Goal: Task Accomplishment & Management: Complete application form

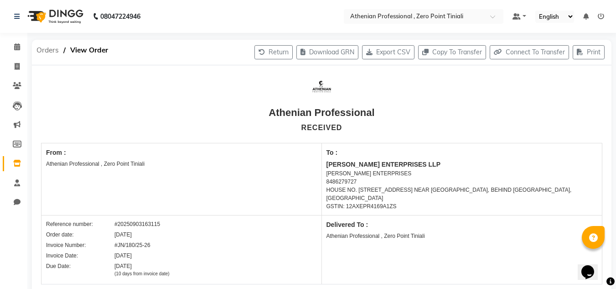
click at [43, 52] on span "Orders" at bounding box center [47, 50] width 31 height 16
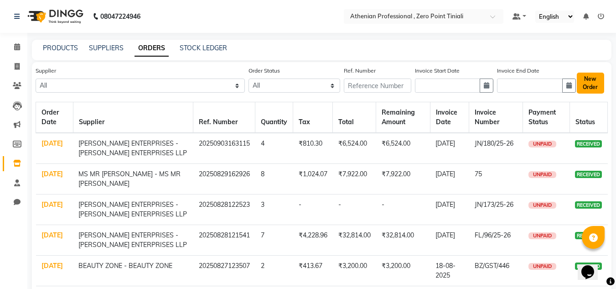
click at [577, 88] on button "New Order" at bounding box center [590, 82] width 27 height 21
select select "true"
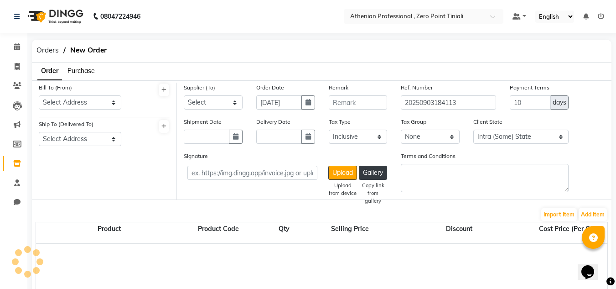
select select "3847"
click at [85, 72] on span "Purchase" at bounding box center [80, 71] width 27 height 8
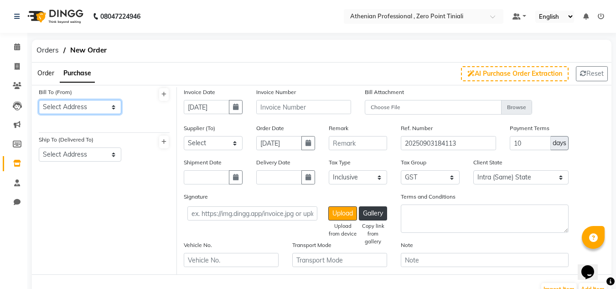
click at [98, 111] on select "Select Address Athenian Professional , [GEOGRAPHIC_DATA]" at bounding box center [80, 107] width 83 height 14
select select "1461"
click at [39, 100] on select "Select Address Athenian Professional , [GEOGRAPHIC_DATA]" at bounding box center [80, 107] width 83 height 14
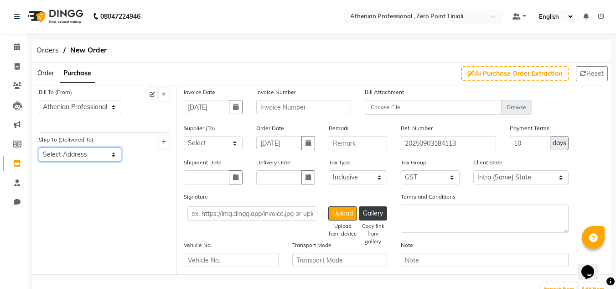
drag, startPoint x: 88, startPoint y: 155, endPoint x: 91, endPoint y: 185, distance: 29.8
click at [91, 185] on div "Bill To (From) Select Address Athenian Professional , Zero Point Tiniali Ship T…" at bounding box center [104, 180] width 145 height 187
select select "1462"
click at [39, 147] on select "Select Address Athenian Professional , [GEOGRAPHIC_DATA]" at bounding box center [80, 154] width 83 height 14
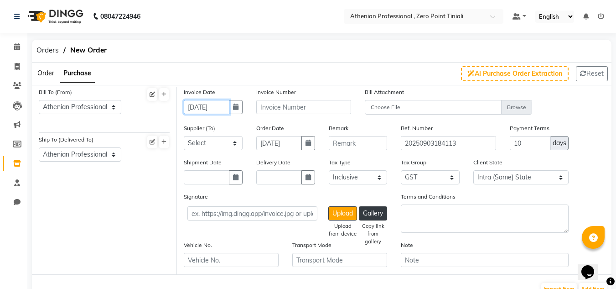
click at [207, 110] on input "[DATE]" at bounding box center [207, 107] width 46 height 14
select select "9"
select select "2025"
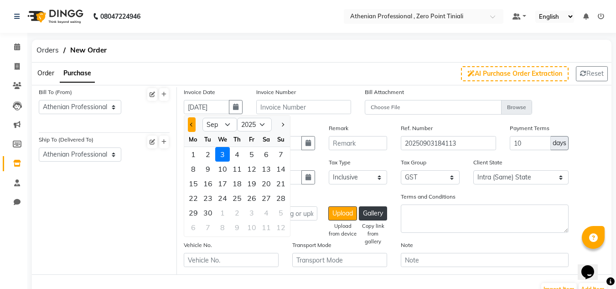
click at [195, 124] on button "Previous month" at bounding box center [192, 124] width 8 height 15
select select "8"
click at [286, 212] on div "31" at bounding box center [281, 212] width 15 height 15
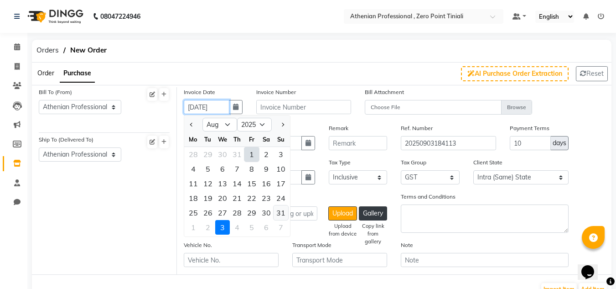
type input "[DATE]"
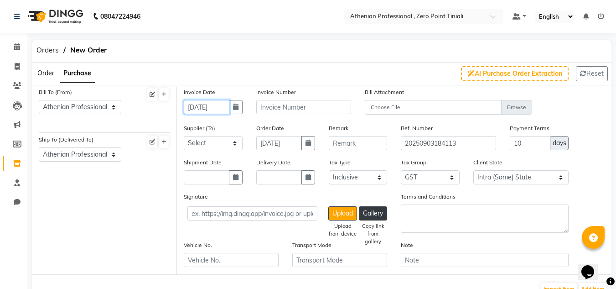
click at [215, 106] on input "[DATE]" at bounding box center [207, 107] width 46 height 14
select select "8"
select select "2025"
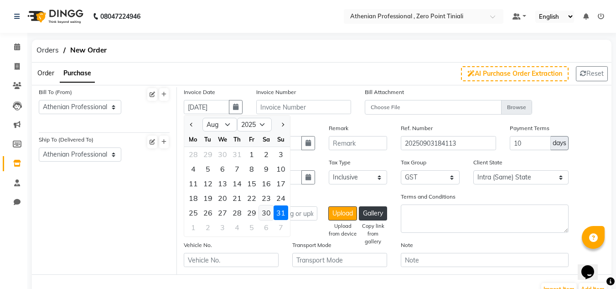
click at [266, 212] on div "30" at bounding box center [266, 212] width 15 height 15
type input "[DATE]"
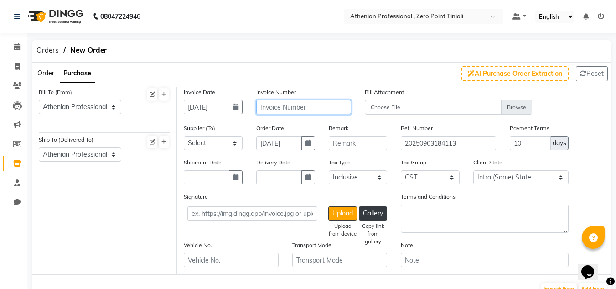
click at [315, 106] on input "text" at bounding box center [303, 107] width 95 height 14
type input "LU/24-25/0358HT"
click at [221, 144] on select "Select KLM DISTRIBUTOR [PERSON_NAME] ENTERPRISES - [PERSON_NAME] ENTERPRISES LL…" at bounding box center [213, 143] width 59 height 14
select select "4667"
click at [184, 136] on select "Select KLM DISTRIBUTOR [PERSON_NAME] ENTERPRISES - [PERSON_NAME] ENTERPRISES LL…" at bounding box center [213, 143] width 59 height 14
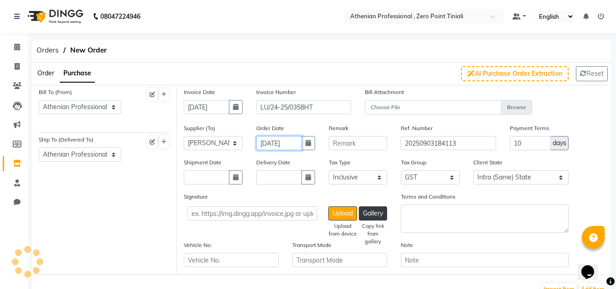
click at [290, 150] on input "[DATE]" at bounding box center [279, 143] width 46 height 14
select select "9"
select select "2025"
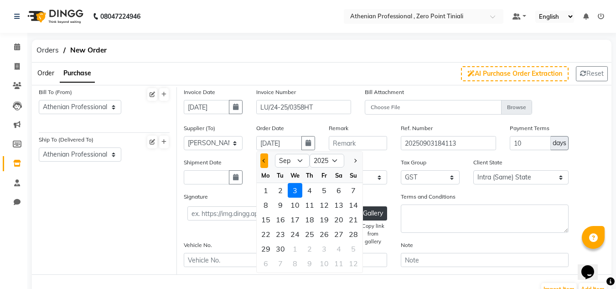
click at [267, 162] on button "Previous month" at bounding box center [264, 160] width 8 height 15
select select "8"
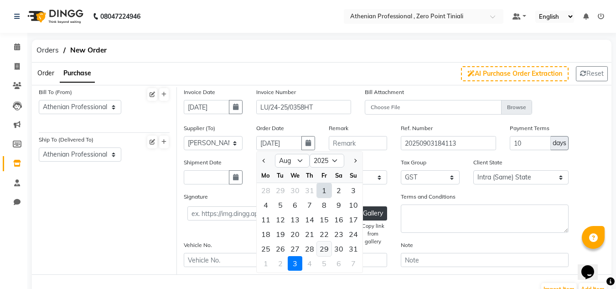
click at [326, 250] on div "29" at bounding box center [324, 248] width 15 height 15
type input "[DATE]"
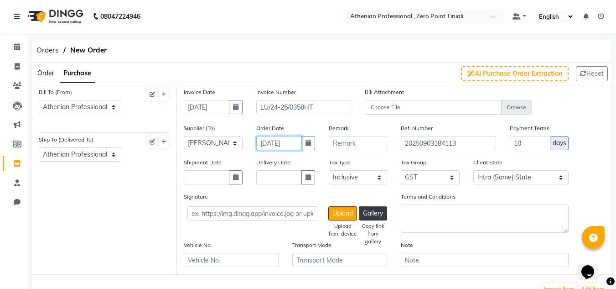
click at [300, 142] on input "[DATE]" at bounding box center [279, 143] width 46 height 14
select select "8"
select select "2025"
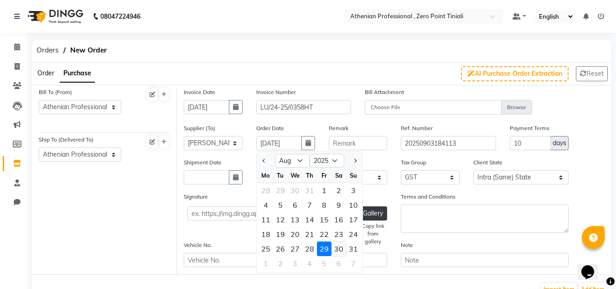
click at [345, 247] on div "30" at bounding box center [338, 248] width 15 height 15
type input "[DATE]"
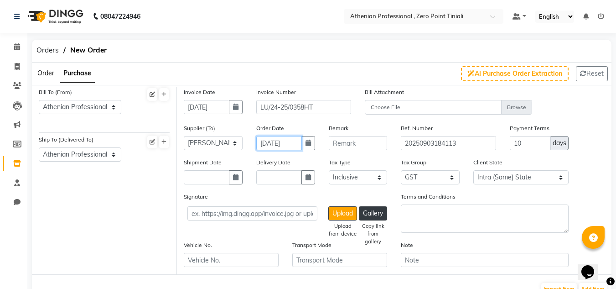
scroll to position [41, 0]
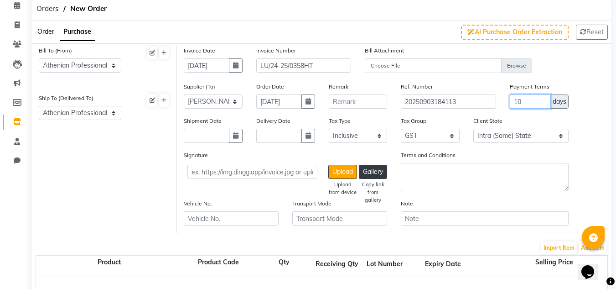
drag, startPoint x: 523, startPoint y: 103, endPoint x: 503, endPoint y: 100, distance: 19.4
click at [503, 100] on div "Payment Terms 10 days" at bounding box center [539, 99] width 72 height 34
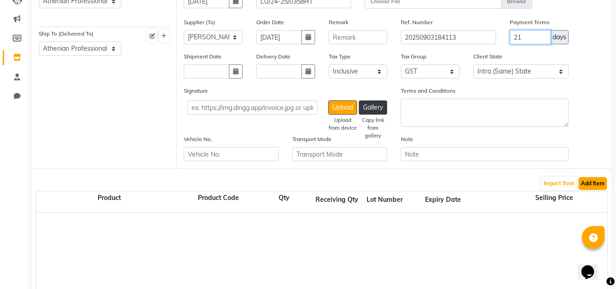
type input "21"
click at [594, 185] on button "Add Item" at bounding box center [593, 183] width 28 height 13
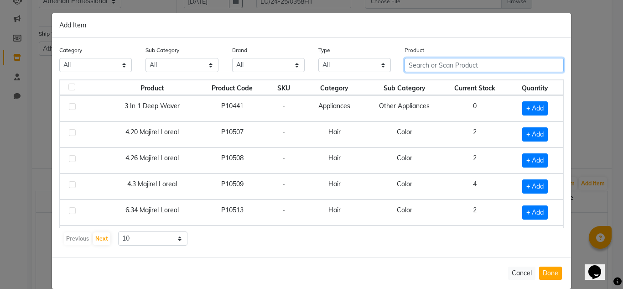
click at [443, 59] on input "text" at bounding box center [483, 65] width 159 height 14
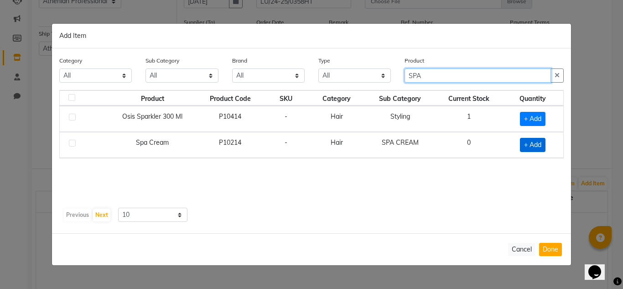
type input "SPA"
click at [530, 146] on span "+ Add" at bounding box center [533, 145] width 26 height 14
checkbox input "true"
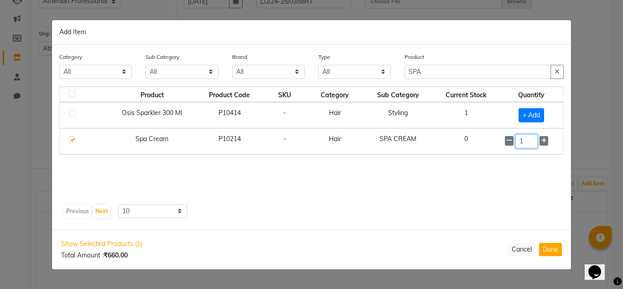
click at [533, 138] on input "1" at bounding box center [526, 141] width 22 height 14
type input "10"
click at [546, 248] on button "Done" at bounding box center [550, 249] width 23 height 13
select select "3847"
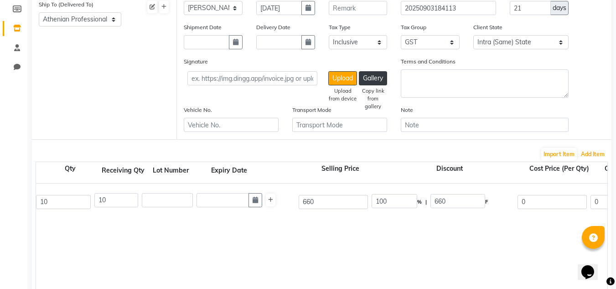
scroll to position [0, 219]
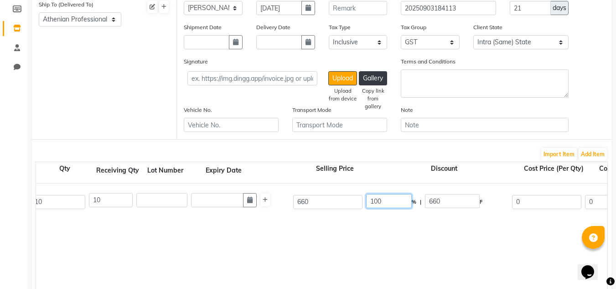
drag, startPoint x: 387, startPoint y: 202, endPoint x: 334, endPoint y: 203, distance: 52.4
click at [334, 203] on div "Spa Cream 500 ML P10214 10 10 660 100 % | 660 F 0 0 0 None 3% Tax 5% Tax 12% Ta…" at bounding box center [388, 201] width 1156 height 36
type input "23"
type input "151.8"
type input "508.2"
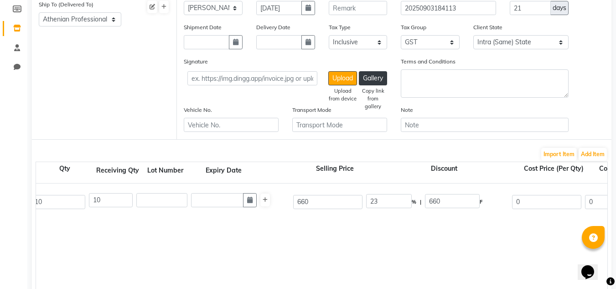
type input "430.68"
type input "4306.8"
type input "775.22"
type input "5082.02"
click at [352, 233] on div "Spa Cream 500 ML P10214 10 10 660 23 % | 151.8 F 508.2 430.68 4306.8 None 3% Ta…" at bounding box center [388, 240] width 1143 height 114
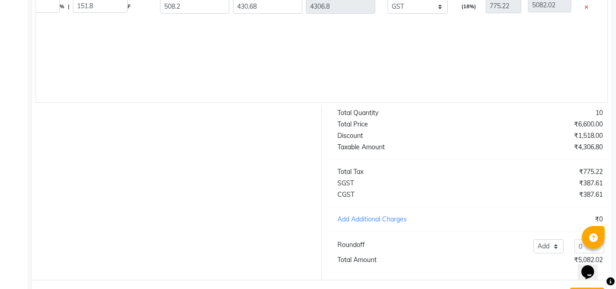
scroll to position [375, 0]
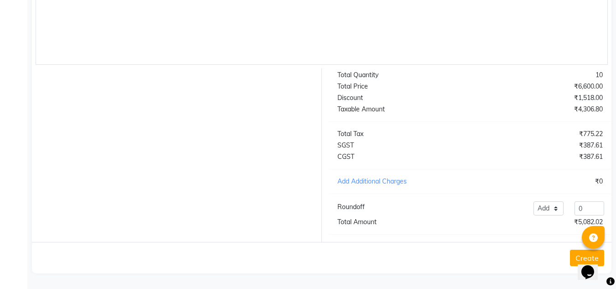
click at [574, 254] on button "Create" at bounding box center [587, 257] width 34 height 16
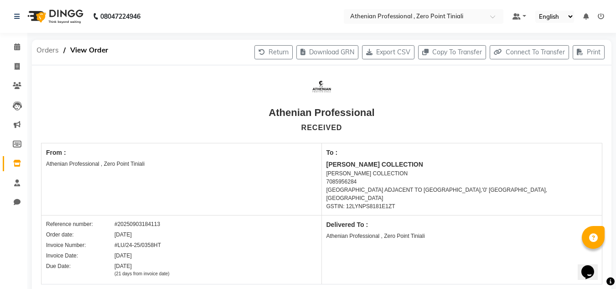
click at [44, 46] on span "Orders" at bounding box center [47, 50] width 31 height 16
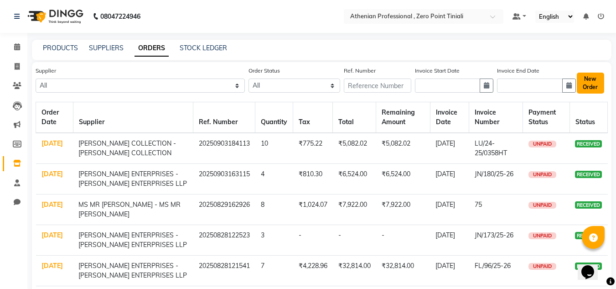
click at [593, 83] on button "New Order" at bounding box center [590, 82] width 27 height 21
select select "true"
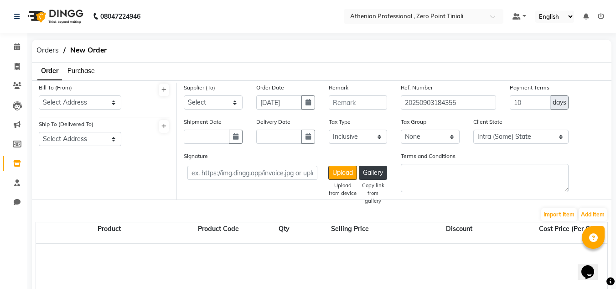
select select "3847"
click at [82, 71] on span "Purchase" at bounding box center [80, 71] width 27 height 8
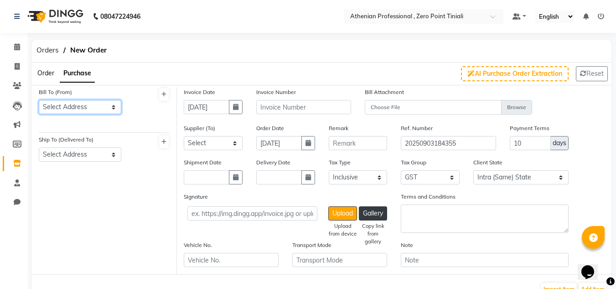
click at [100, 113] on select "Select Address Athenian Professional , [GEOGRAPHIC_DATA]" at bounding box center [80, 107] width 83 height 14
select select "1461"
click at [39, 100] on select "Select Address Athenian Professional , [GEOGRAPHIC_DATA]" at bounding box center [80, 107] width 83 height 14
click at [95, 163] on div "Ship To (Delivered To) Select Address Athenian Professional , [GEOGRAPHIC_DATA]" at bounding box center [80, 152] width 96 height 34
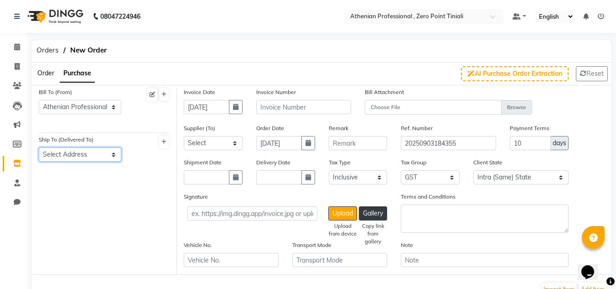
click at [93, 159] on select "Select Address Athenian Professional , [GEOGRAPHIC_DATA]" at bounding box center [80, 154] width 83 height 14
select select "1462"
click at [39, 147] on select "Select Address Athenian Professional , [GEOGRAPHIC_DATA]" at bounding box center [80, 154] width 83 height 14
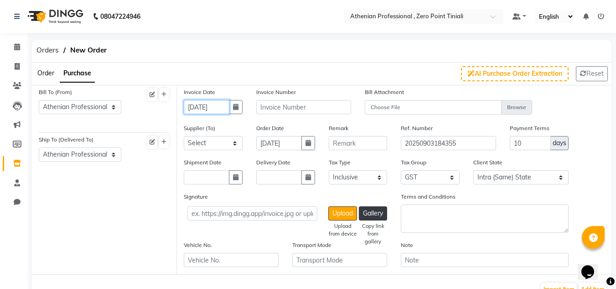
click at [220, 109] on input "[DATE]" at bounding box center [207, 107] width 46 height 14
select select "9"
select select "2025"
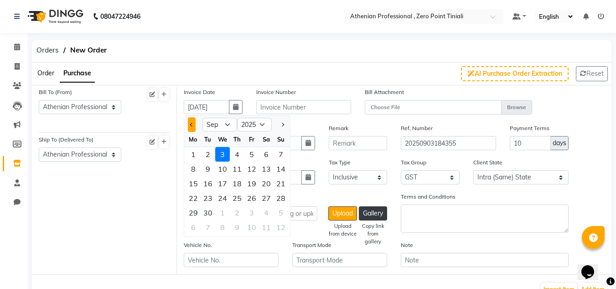
click at [192, 124] on span "Previous month" at bounding box center [192, 125] width 4 height 4
select select "8"
click at [238, 210] on div "28" at bounding box center [237, 212] width 15 height 15
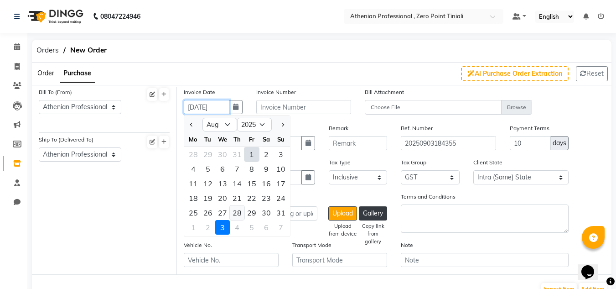
type input "[DATE]"
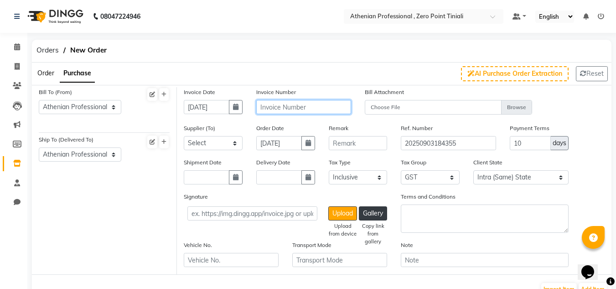
click at [316, 106] on input "text" at bounding box center [303, 107] width 95 height 14
click at [316, 106] on input "78077" at bounding box center [303, 107] width 95 height 14
click at [271, 110] on input "78077" at bounding box center [303, 107] width 95 height 14
click at [285, 103] on input "777" at bounding box center [303, 107] width 95 height 14
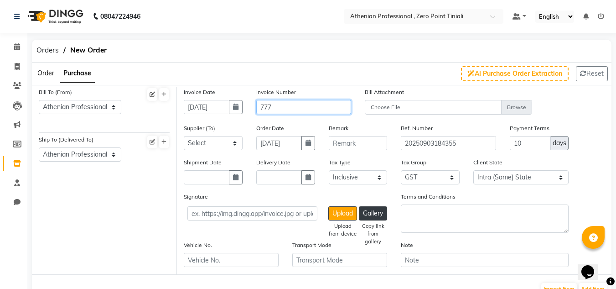
click at [285, 103] on input "777" at bounding box center [303, 107] width 95 height 14
type input "7"
type input "78077"
click at [217, 139] on select "Select KLM DISTRIBUTOR [PERSON_NAME] ENTERPRISES - [PERSON_NAME] ENTERPRISES LL…" at bounding box center [213, 143] width 59 height 14
click at [184, 136] on select "Select KLM DISTRIBUTOR [PERSON_NAME] ENTERPRISES - [PERSON_NAME] ENTERPRISES LL…" at bounding box center [213, 143] width 59 height 14
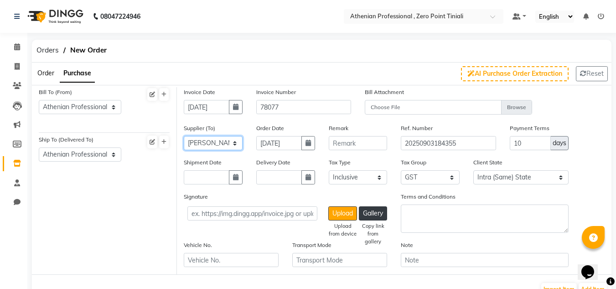
click at [226, 143] on select "Select KLM DISTRIBUTOR [PERSON_NAME] ENTERPRISES - [PERSON_NAME] ENTERPRISES LL…" at bounding box center [213, 143] width 59 height 14
select select "4671"
click at [184, 136] on select "Select KLM DISTRIBUTOR [PERSON_NAME] ENTERPRISES - [PERSON_NAME] ENTERPRISES LL…" at bounding box center [213, 143] width 59 height 14
click at [283, 141] on input "[DATE]" at bounding box center [279, 143] width 46 height 14
select select "9"
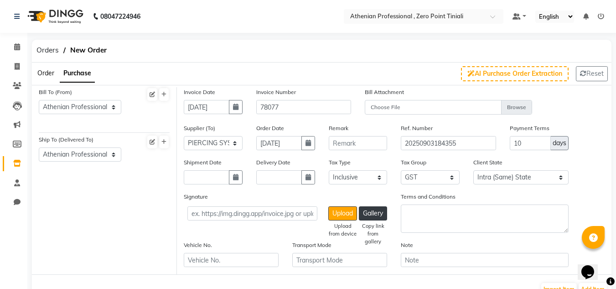
select select "2025"
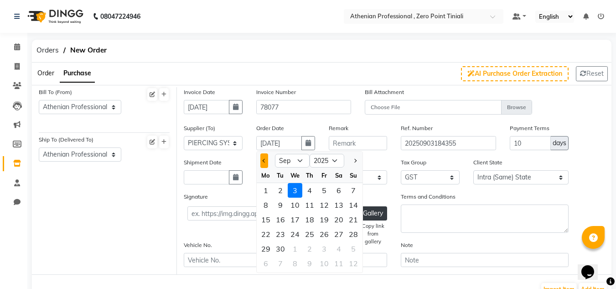
click at [262, 163] on button "Previous month" at bounding box center [264, 160] width 8 height 15
select select "8"
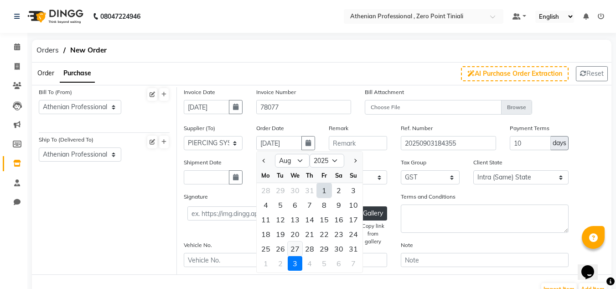
click at [290, 244] on div "27" at bounding box center [295, 248] width 15 height 15
type input "[DATE]"
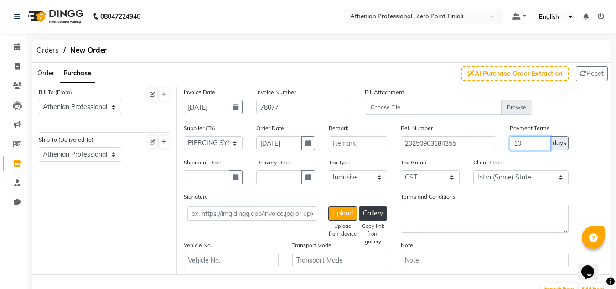
drag, startPoint x: 526, startPoint y: 146, endPoint x: 497, endPoint y: 133, distance: 31.4
click at [497, 133] on div "Supplier (To) Select KLM DISTRIBUTOR [PERSON_NAME] ENTERPRISES - [PERSON_NAME] …" at bounding box center [394, 140] width 435 height 34
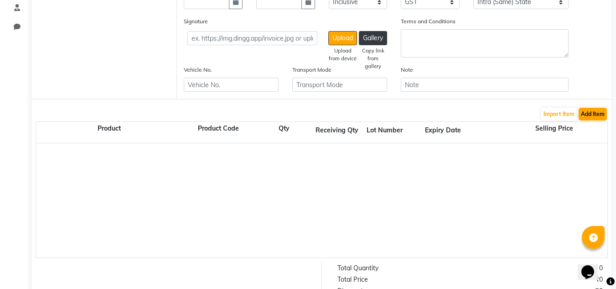
type input "21"
click at [592, 109] on button "Add Item" at bounding box center [593, 114] width 28 height 13
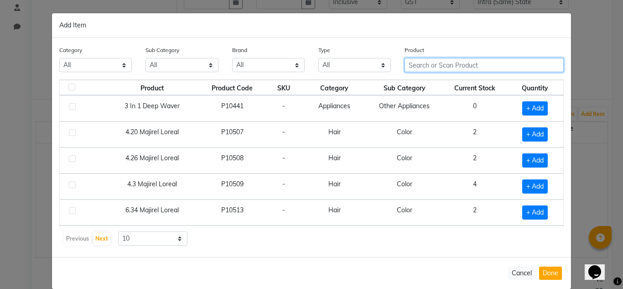
click at [459, 62] on input "text" at bounding box center [483, 65] width 159 height 14
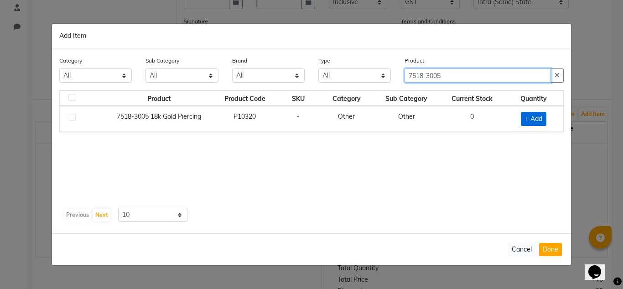
type input "7518-3005"
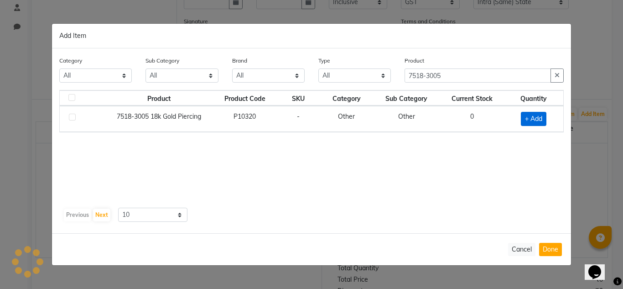
click at [524, 117] on span "+ Add" at bounding box center [534, 119] width 26 height 14
checkbox input "true"
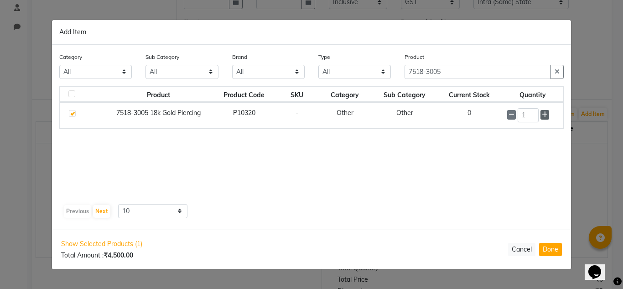
click at [541, 118] on span at bounding box center [544, 115] width 9 height 10
type input "2"
click at [553, 244] on button "Done" at bounding box center [550, 249] width 23 height 13
select select "3847"
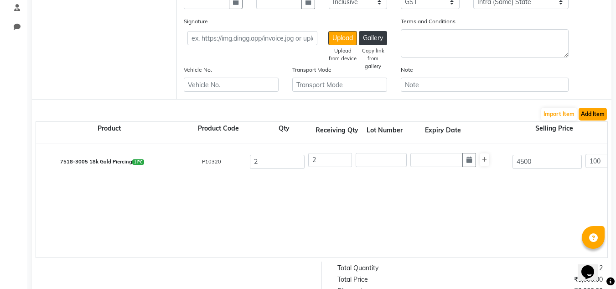
click at [595, 115] on button "Add Item" at bounding box center [593, 114] width 28 height 13
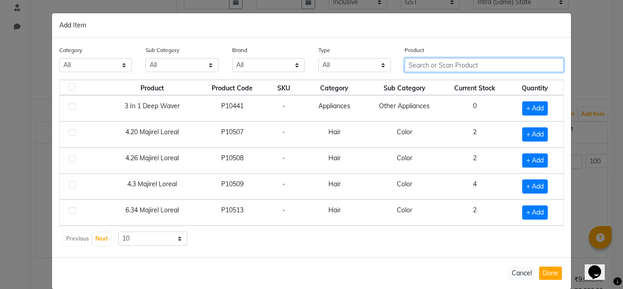
click at [432, 61] on input "text" at bounding box center [483, 65] width 159 height 14
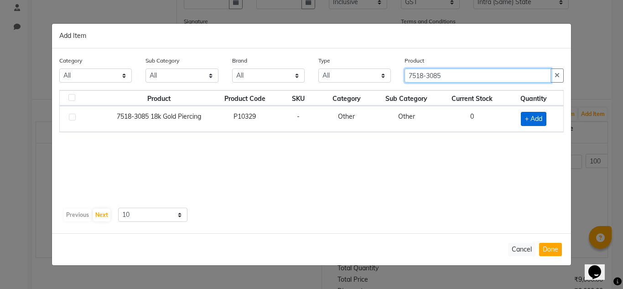
type input "7518-3085"
click at [530, 116] on span "+ Add" at bounding box center [534, 119] width 26 height 14
checkbox input "true"
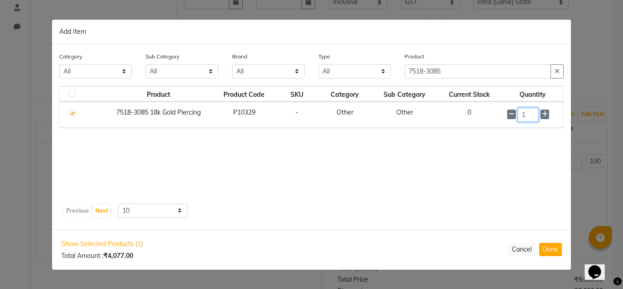
click at [525, 119] on input "1" at bounding box center [528, 115] width 21 height 14
type input "5"
click at [553, 244] on button "Done" at bounding box center [550, 249] width 23 height 13
select select "3847"
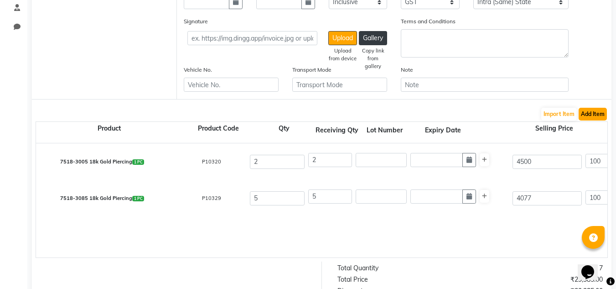
click at [592, 118] on button "Add Item" at bounding box center [593, 114] width 28 height 13
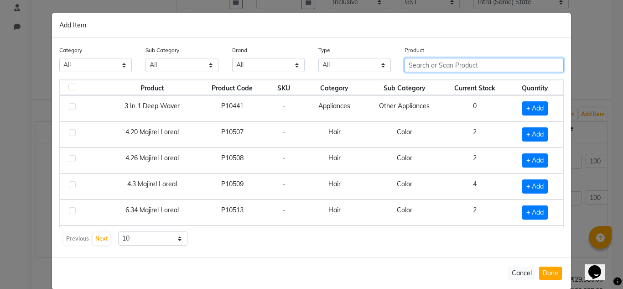
click at [507, 65] on input "text" at bounding box center [483, 65] width 159 height 14
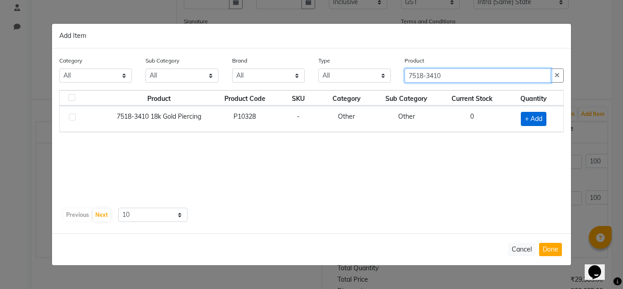
type input "7518-3410"
click at [536, 116] on span "+ Add" at bounding box center [534, 119] width 26 height 14
checkbox input "true"
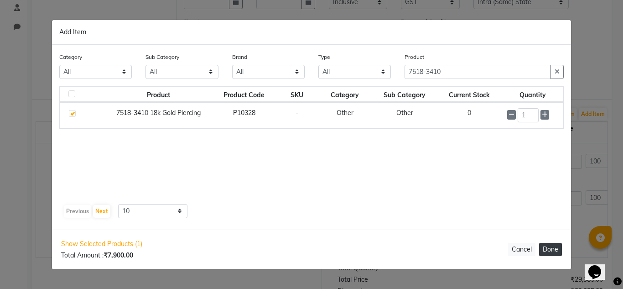
click at [548, 249] on button "Done" at bounding box center [550, 249] width 23 height 13
select select "3847"
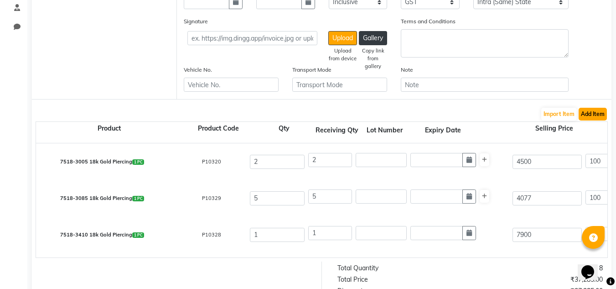
click at [601, 113] on button "Add Item" at bounding box center [593, 114] width 28 height 13
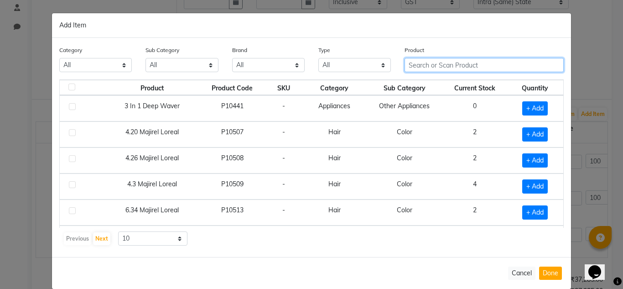
click at [466, 67] on input "text" at bounding box center [483, 65] width 159 height 14
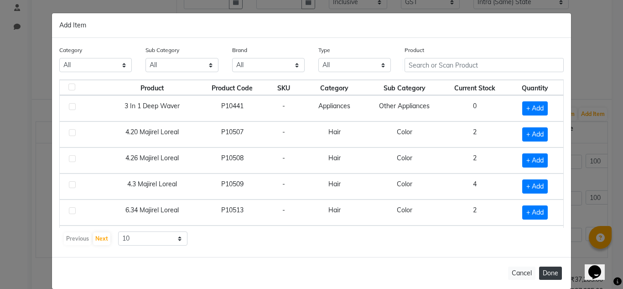
click at [548, 277] on button "Done" at bounding box center [550, 272] width 23 height 13
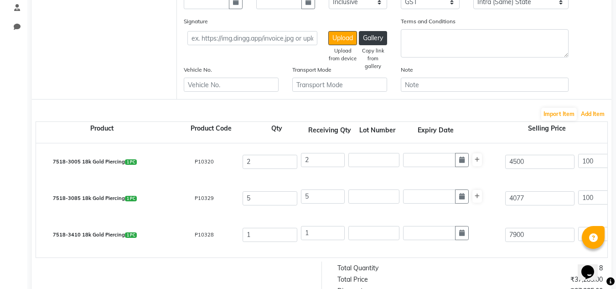
scroll to position [0, 8]
click at [523, 184] on div "7518-3085 18k Gold Piercing 1 PC P10329 5 5 4077 100 % | 4077 F 0 0 0 None 3% T…" at bounding box center [599, 198] width 1156 height 36
drag, startPoint x: 527, startPoint y: 157, endPoint x: 491, endPoint y: 162, distance: 35.9
click at [491, 162] on div "7518-3005 18k Gold Piercing 1 PC P10320 2 2 4500 100 % | 4500 F 0 0 0 None 3% T…" at bounding box center [599, 161] width 1156 height 36
type input "4"
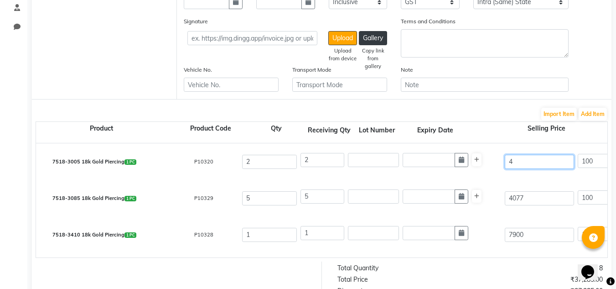
type input "112500"
type input "43"
type input "10465.12"
type input "436"
type input "1032.11"
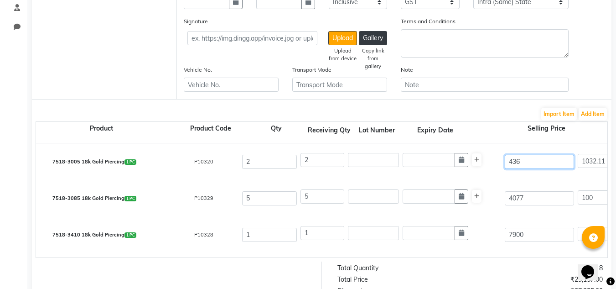
type input "4368"
type input "103.02"
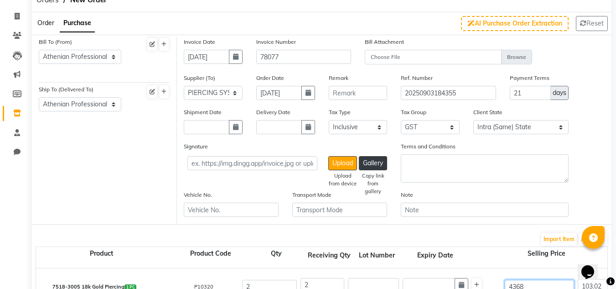
type input "4368"
type input "100"
type input "4368"
click at [450, 125] on select "None 3% Tax 5% Tax 12% Tax GST" at bounding box center [430, 127] width 59 height 14
select select "4082"
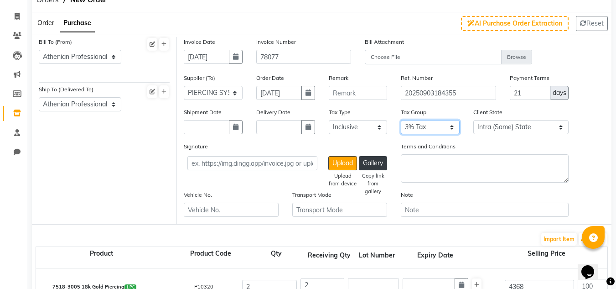
click at [401, 120] on select "None 3% Tax 5% Tax 12% Tax GST" at bounding box center [430, 127] width 59 height 14
select select "4082"
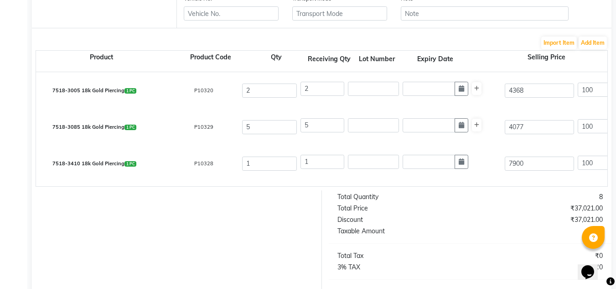
scroll to position [247, 0]
click at [538, 129] on input "4077" at bounding box center [539, 126] width 69 height 14
type input "407"
type input "1001.72"
type input "4076"
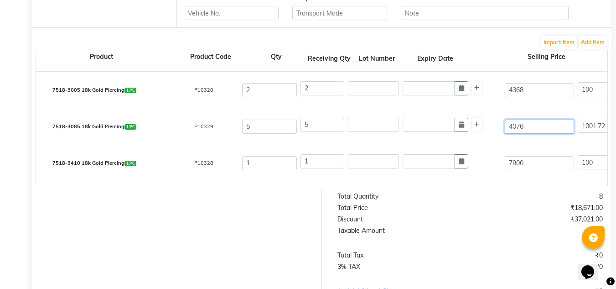
type input "100.02"
type input "4076.4"
type input "100.01"
type input "4076.40"
type input "100"
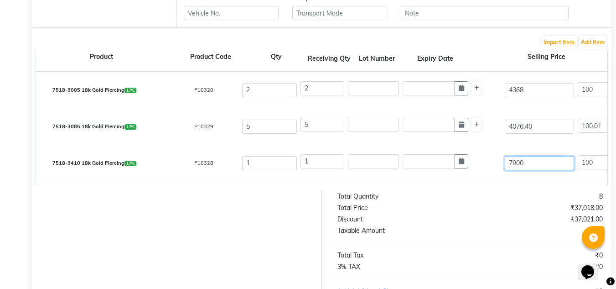
type input "4076.4"
drag, startPoint x: 532, startPoint y: 161, endPoint x: 510, endPoint y: 150, distance: 24.3
click at [510, 150] on div "7518-3410 18k Gold Piercing 1 PC P10328 1 1 7900 100 % | 7900 F 0 0 0 None 3% T…" at bounding box center [599, 163] width 1156 height 36
type input "8"
type input "98750"
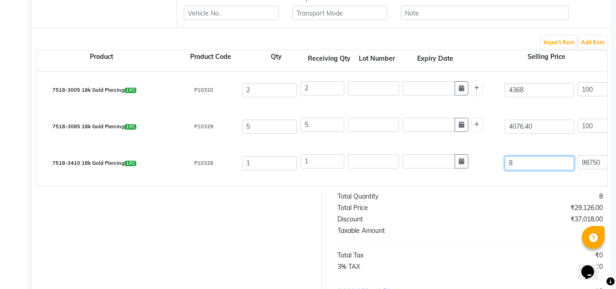
type input "85"
type input "9294.12"
type input "855"
type input "923.98"
type input "8552"
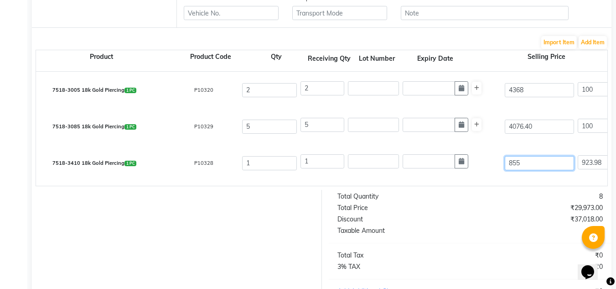
type input "92.38"
type input "8552"
type input "100"
type input "8552"
click at [521, 175] on div "7518-3410 18k Gold Piercing 1 PC P10328 1 1 8552 100 % | 8552 F 0 0 0 None 3% T…" at bounding box center [599, 163] width 1156 height 36
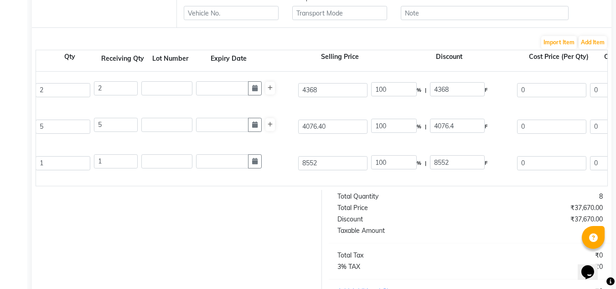
scroll to position [0, 216]
drag, startPoint x: 395, startPoint y: 88, endPoint x: 364, endPoint y: 85, distance: 31.1
click at [364, 85] on div "7518-3005 18k Gold Piercing 1 PC P10320 2 2 4368 100 % | 4368 F 0 0 0 None 3% T…" at bounding box center [392, 90] width 1156 height 36
type input "50"
type input "2184"
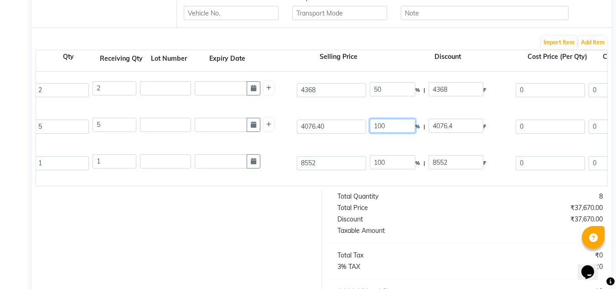
type input "2184"
type input "2120.39"
type input "4240.78"
type input "127.22"
type input "4368"
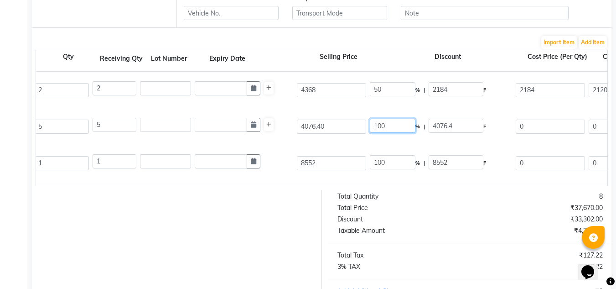
drag, startPoint x: 390, startPoint y: 124, endPoint x: 363, endPoint y: 114, distance: 28.4
click at [363, 114] on div "7518-3085 18k Gold Piercing 1 PC P10329 5 5 4076.40 100 % | 4076.4 F 0 0 0 None…" at bounding box center [392, 126] width 1156 height 36
type input "50"
type input "2038.2"
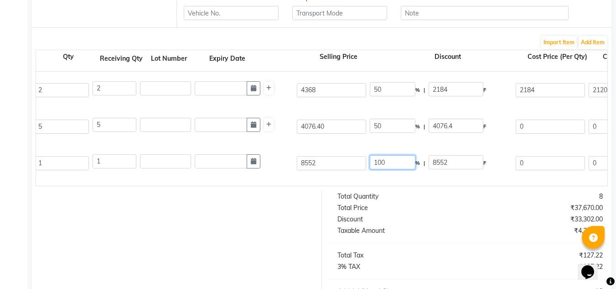
type input "1978.83"
type input "9894.15"
type input "296.82"
type input "10190.97"
drag, startPoint x: 387, startPoint y: 165, endPoint x: 373, endPoint y: 151, distance: 19.0
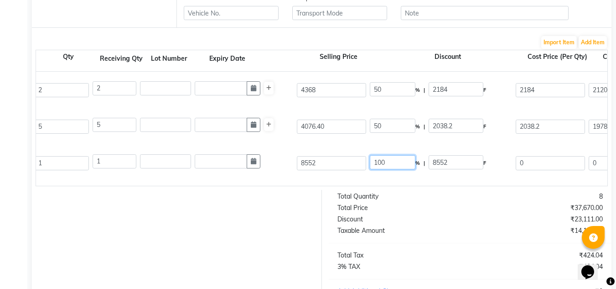
click at [373, 151] on div "7518-3410 18k Gold Piercing 1 PC P10328 1 1 8552 100 % | 8552 F 0 0 0 None 3% T…" at bounding box center [392, 163] width 1156 height 36
type input "50"
type input "4276"
type input "4151.46"
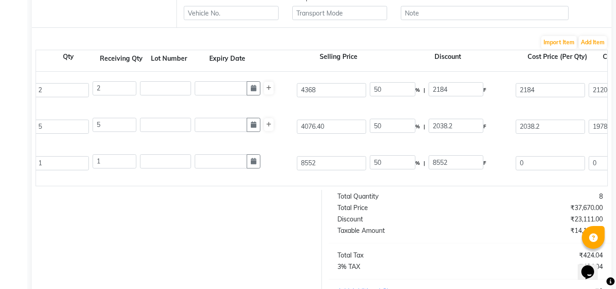
type input "4151.46"
type input "124.54"
type input "4276"
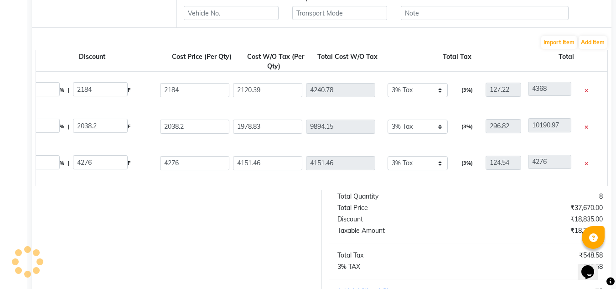
scroll to position [363, 0]
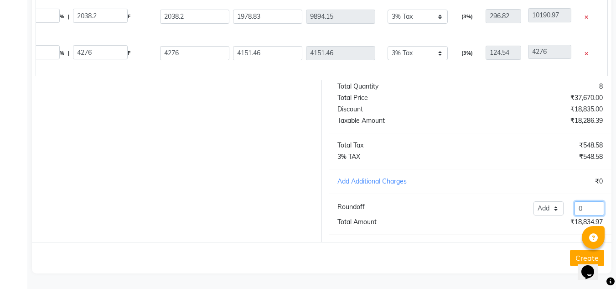
drag, startPoint x: 583, startPoint y: 208, endPoint x: 566, endPoint y: 208, distance: 16.4
click at [566, 208] on div "Add Reduce 0" at bounding box center [528, 208] width 163 height 14
type input "565.03"
click at [550, 219] on div "₹19,400.00" at bounding box center [540, 222] width 140 height 10
click at [574, 255] on button "Create" at bounding box center [587, 257] width 34 height 16
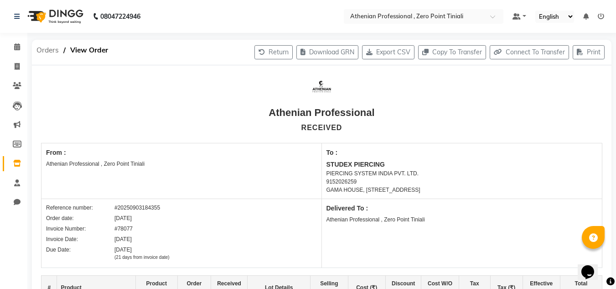
click at [50, 54] on span "Orders" at bounding box center [47, 50] width 31 height 16
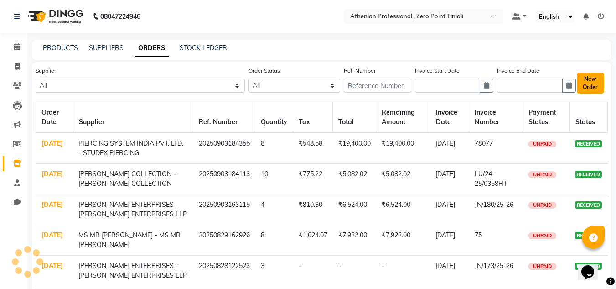
click at [597, 83] on button "New Order" at bounding box center [590, 82] width 27 height 21
select select "true"
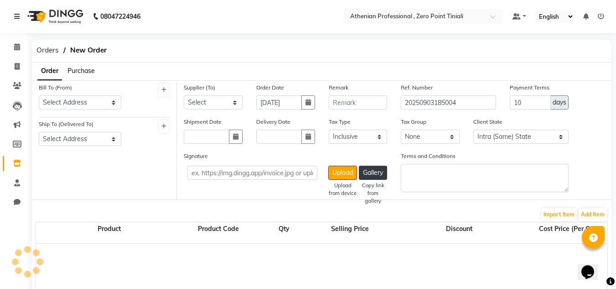
select select "3847"
click at [73, 73] on span "Purchase" at bounding box center [80, 71] width 27 height 8
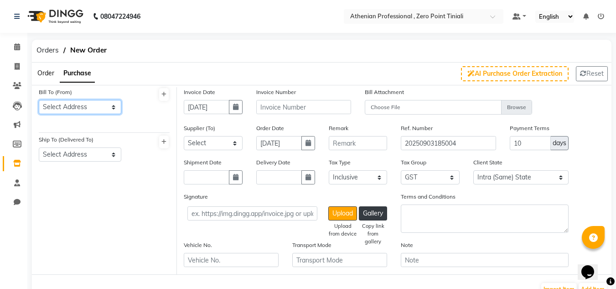
click at [93, 103] on select "Select Address Athenian Professional , [GEOGRAPHIC_DATA]" at bounding box center [80, 107] width 83 height 14
select select "1461"
click at [39, 100] on select "Select Address Athenian Professional , [GEOGRAPHIC_DATA]" at bounding box center [80, 107] width 83 height 14
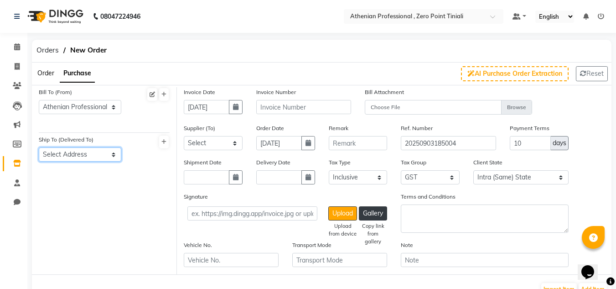
drag, startPoint x: 102, startPoint y: 152, endPoint x: 102, endPoint y: 181, distance: 28.7
click at [102, 181] on div "Bill To (From) Select Address Athenian Professional , Zero Point Tiniali Ship T…" at bounding box center [104, 180] width 145 height 187
select select "1462"
click at [39, 147] on select "Select Address Athenian Professional , [GEOGRAPHIC_DATA]" at bounding box center [80, 154] width 83 height 14
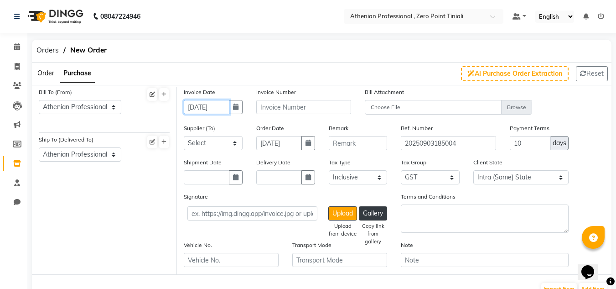
click at [218, 110] on input "[DATE]" at bounding box center [207, 107] width 46 height 14
select select "9"
select select "2025"
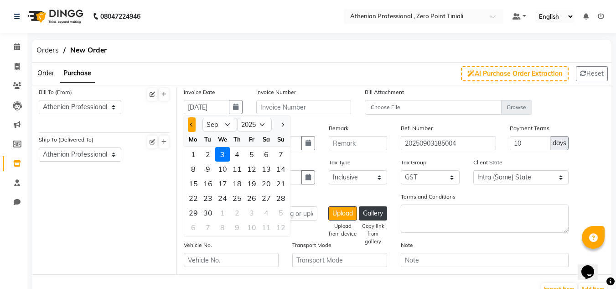
click at [193, 124] on span "Previous month" at bounding box center [192, 125] width 4 height 4
select select "8"
click at [237, 213] on div "28" at bounding box center [237, 212] width 15 height 15
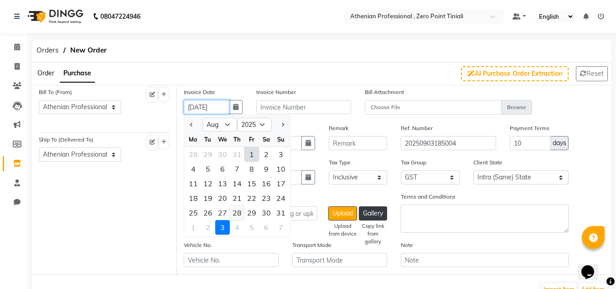
type input "[DATE]"
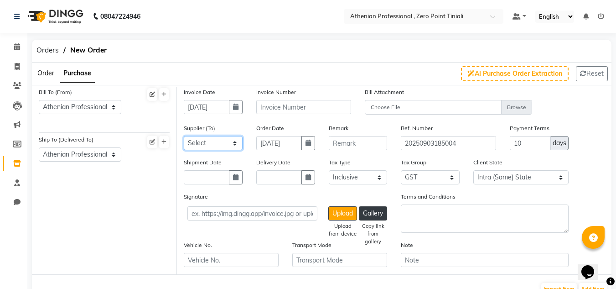
click at [225, 144] on select "Select KLM DISTRIBUTOR [PERSON_NAME] ENTERPRISES - [PERSON_NAME] ENTERPRISES LL…" at bounding box center [213, 143] width 59 height 14
select select "4671"
click at [184, 136] on select "Select KLM DISTRIBUTOR [PERSON_NAME] ENTERPRISES - [PERSON_NAME] ENTERPRISES LL…" at bounding box center [213, 143] width 59 height 14
click at [301, 107] on input "text" at bounding box center [303, 107] width 95 height 14
type input "78078"
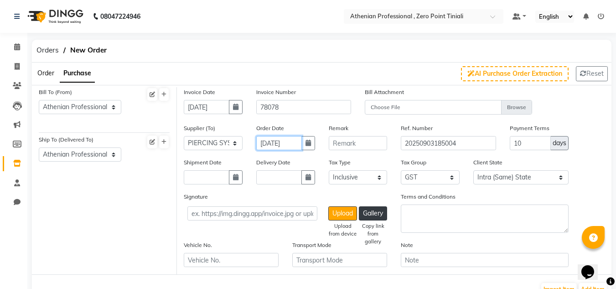
click at [286, 141] on input "[DATE]" at bounding box center [279, 143] width 46 height 14
select select "9"
select select "2025"
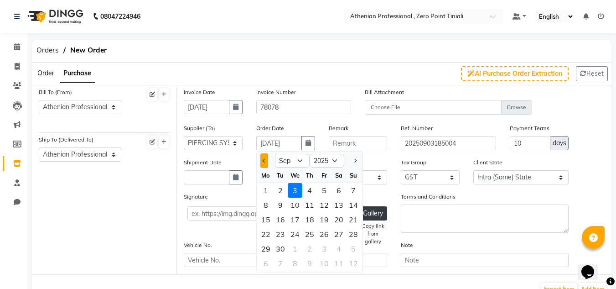
click at [265, 159] on span "Previous month" at bounding box center [264, 161] width 4 height 4
select select "8"
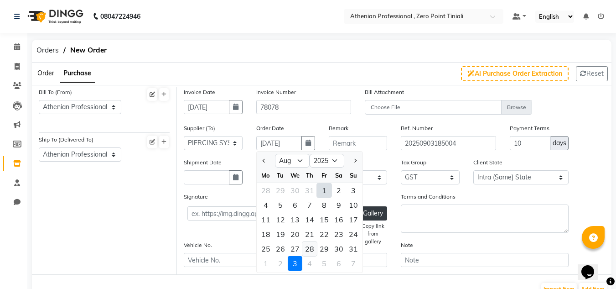
click at [309, 249] on div "28" at bounding box center [309, 248] width 15 height 15
type input "[DATE]"
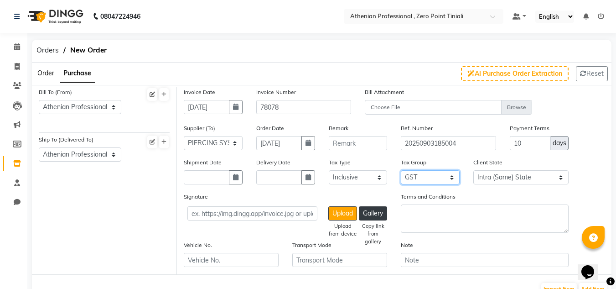
click at [423, 176] on select "None 3% Tax 5% Tax 12% Tax GST" at bounding box center [430, 177] width 59 height 14
select select "4082"
click at [401, 170] on select "None 3% Tax 5% Tax 12% Tax GST" at bounding box center [430, 177] width 59 height 14
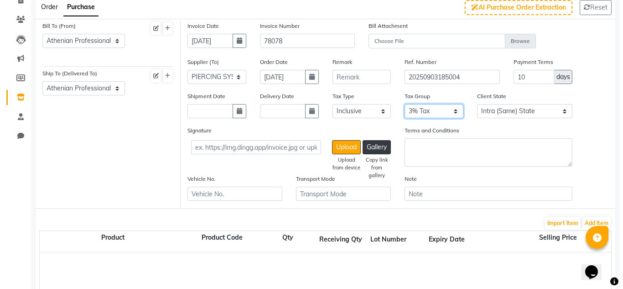
scroll to position [67, 0]
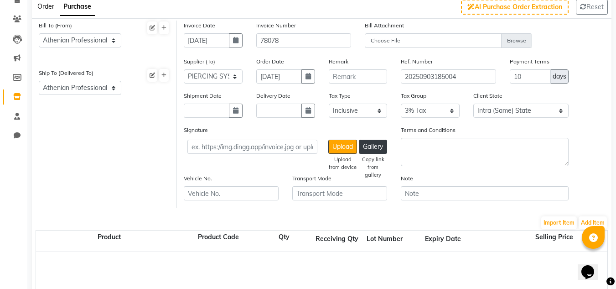
click at [535, 68] on div "Payment Terms 10 days" at bounding box center [539, 70] width 59 height 27
drag, startPoint x: 531, startPoint y: 73, endPoint x: 496, endPoint y: 66, distance: 36.3
click at [496, 66] on div "Supplier (To) Select KLM DISTRIBUTOR [PERSON_NAME] ENTERPRISES - [PERSON_NAME] …" at bounding box center [394, 74] width 435 height 34
type input "21"
click at [584, 218] on button "Add Item" at bounding box center [593, 222] width 28 height 13
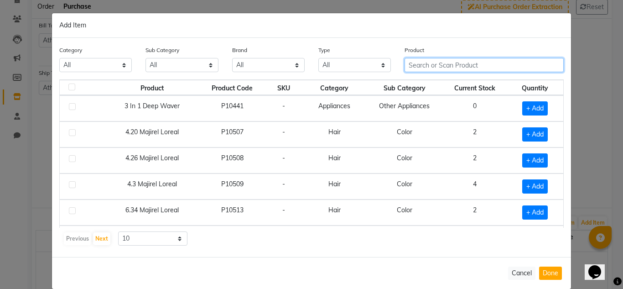
click at [433, 67] on input "text" at bounding box center [483, 65] width 159 height 14
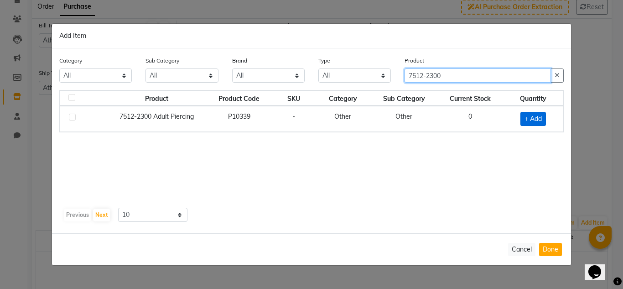
type input "7512-2300"
click at [533, 119] on span "+ Add" at bounding box center [533, 119] width 26 height 14
checkbox input "true"
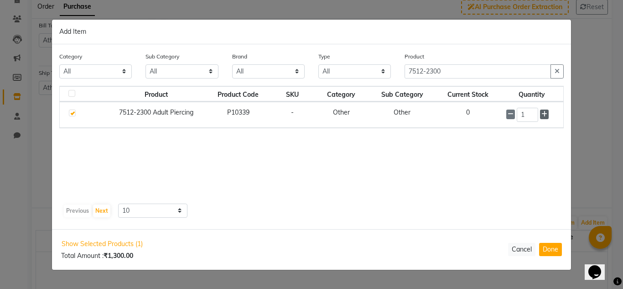
click at [543, 115] on icon at bounding box center [544, 114] width 6 height 6
type input "2"
click at [549, 252] on button "Done" at bounding box center [550, 249] width 23 height 13
select select "4082"
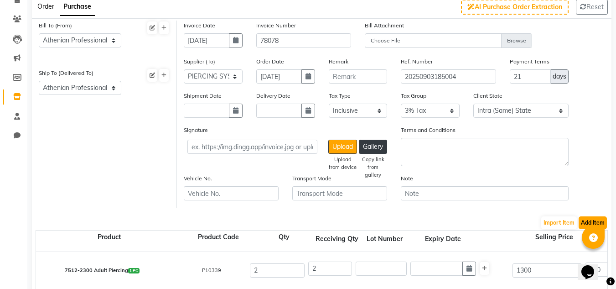
click at [590, 218] on button "Add Item" at bounding box center [593, 222] width 28 height 13
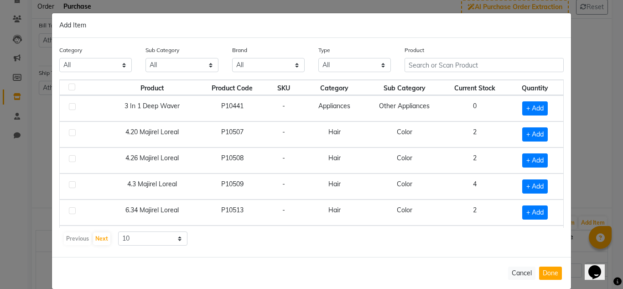
scroll to position [63, 0]
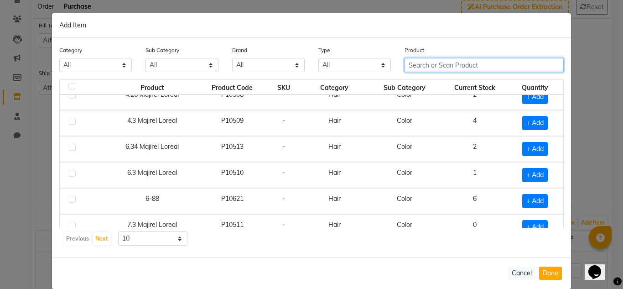
click at [463, 62] on input "text" at bounding box center [483, 65] width 159 height 14
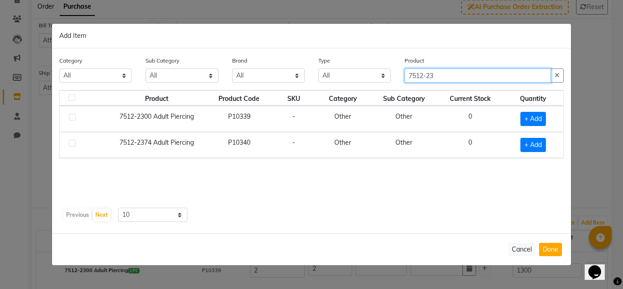
scroll to position [0, 0]
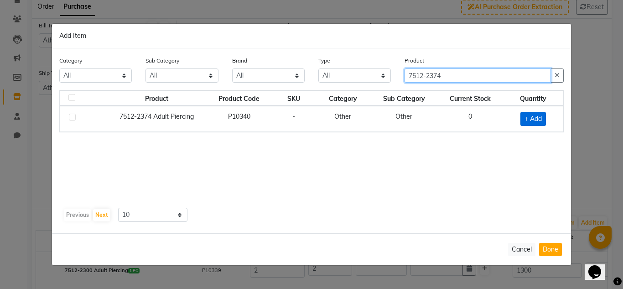
type input "7512-2374"
click at [544, 119] on span "+ Add" at bounding box center [533, 119] width 26 height 14
checkbox input "true"
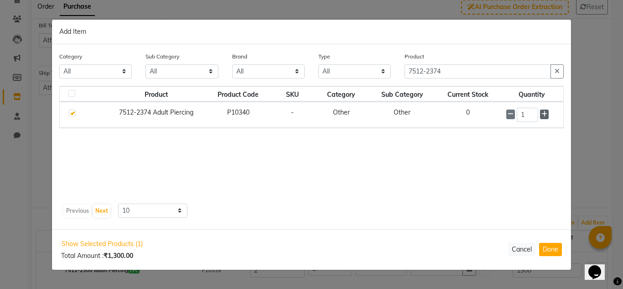
click at [546, 116] on icon at bounding box center [544, 114] width 6 height 6
type input "2"
click at [546, 249] on button "Done" at bounding box center [550, 249] width 23 height 13
select select "4082"
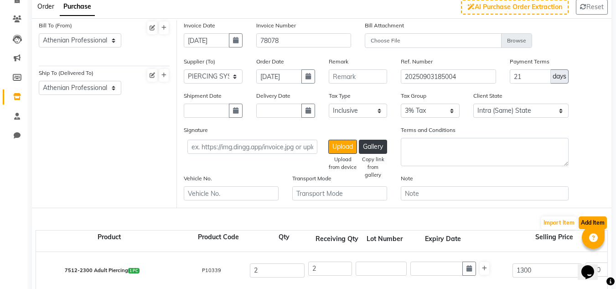
click at [580, 222] on button "Add Item" at bounding box center [593, 222] width 28 height 13
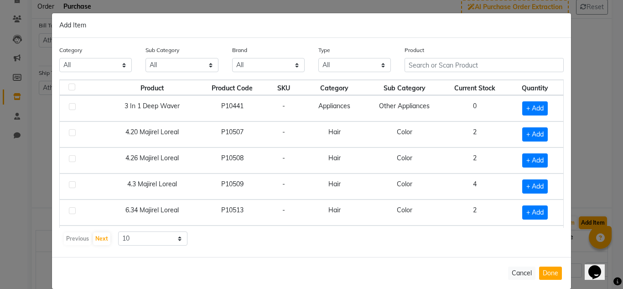
scroll to position [13, 0]
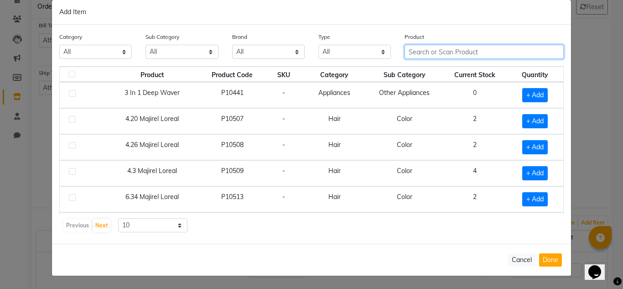
click at [484, 49] on input "text" at bounding box center [483, 52] width 159 height 14
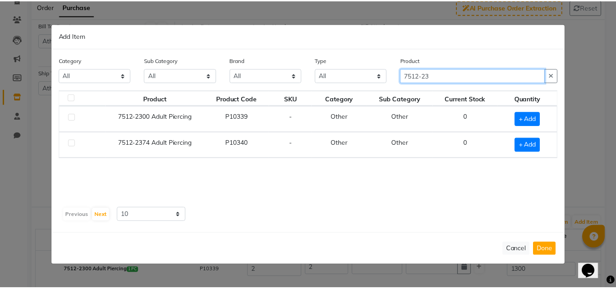
scroll to position [0, 0]
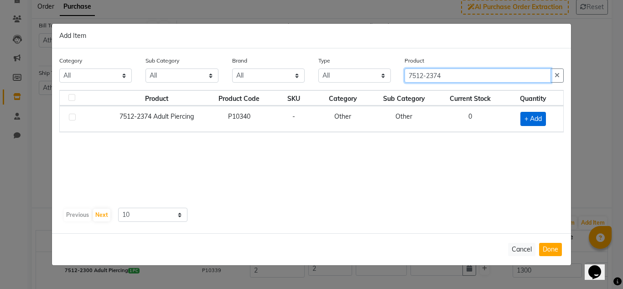
type input "7512-2374"
click at [531, 114] on span "+ Add" at bounding box center [533, 119] width 26 height 14
checkbox input "true"
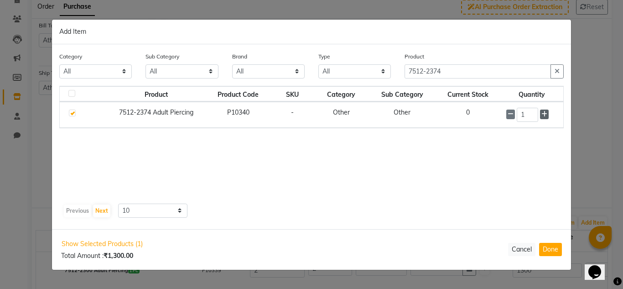
click at [540, 113] on span at bounding box center [544, 114] width 9 height 10
type input "2"
click at [546, 251] on button "Done" at bounding box center [550, 249] width 23 height 13
select select "4082"
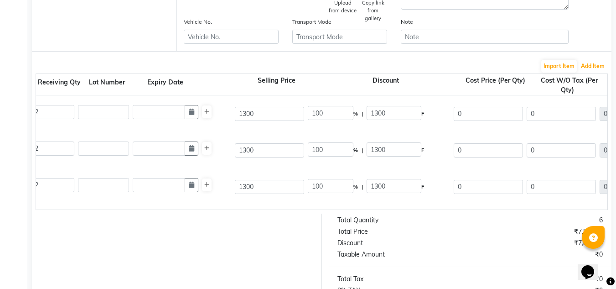
scroll to position [0, 571]
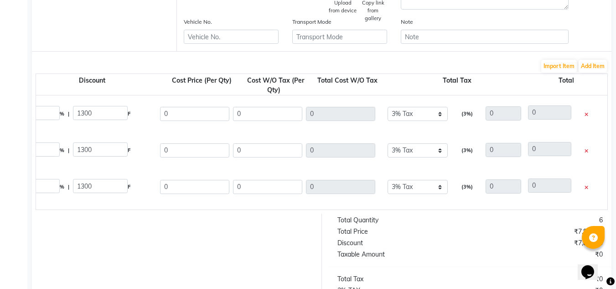
click at [588, 187] on icon at bounding box center [587, 187] width 4 height 5
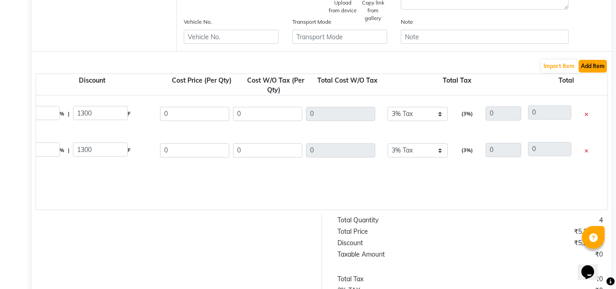
click at [596, 63] on button "Add Item" at bounding box center [593, 66] width 28 height 13
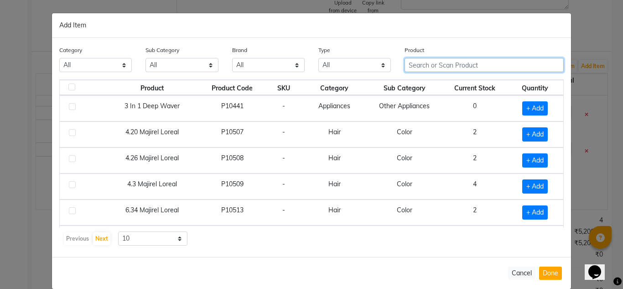
click at [482, 58] on input "text" at bounding box center [483, 65] width 159 height 14
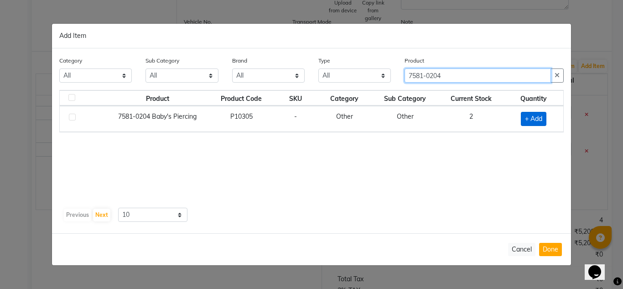
type input "7581-0204"
click at [529, 123] on span "+ Add" at bounding box center [534, 119] width 26 height 14
checkbox input "true"
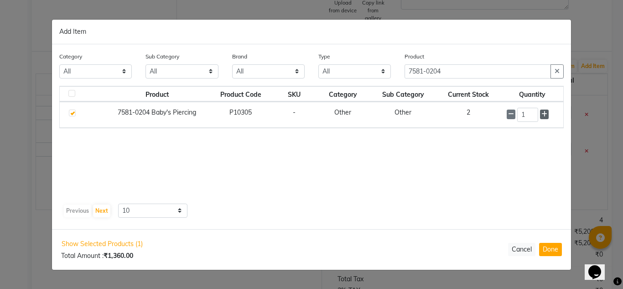
click at [545, 117] on icon at bounding box center [544, 114] width 6 height 6
type input "2"
click at [557, 249] on button "Done" at bounding box center [550, 249] width 23 height 13
select select "4082"
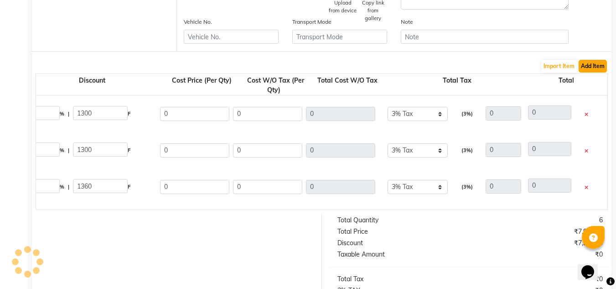
click at [585, 68] on button "Add Item" at bounding box center [593, 66] width 28 height 13
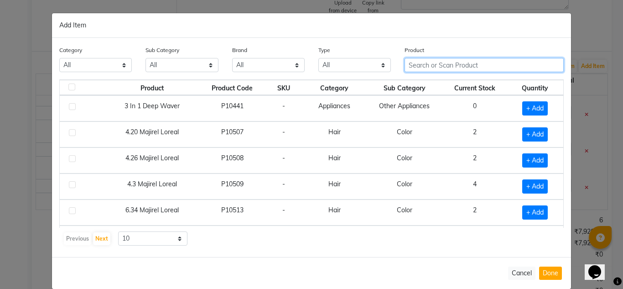
click at [487, 64] on input "text" at bounding box center [483, 65] width 159 height 14
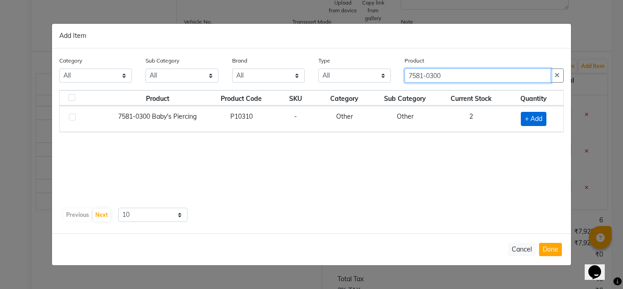
type input "7581-0300"
click at [535, 117] on span "+ Add" at bounding box center [534, 119] width 26 height 14
checkbox input "true"
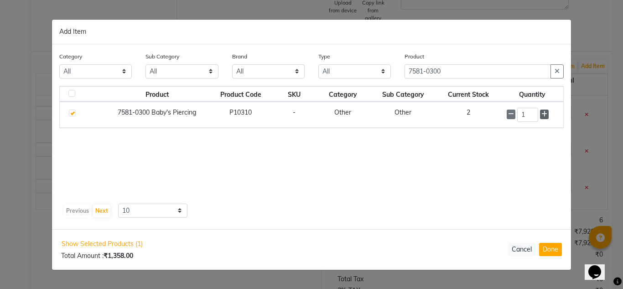
click at [543, 116] on icon at bounding box center [544, 114] width 6 height 6
type input "2"
click at [545, 244] on button "Done" at bounding box center [550, 249] width 23 height 13
select select "4082"
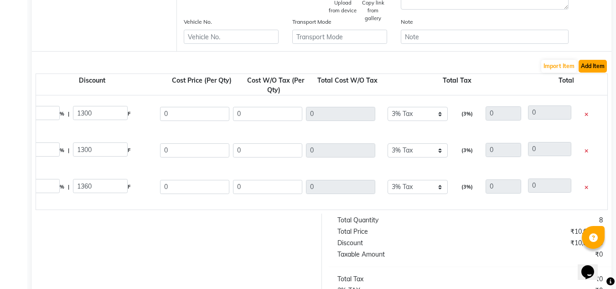
click at [590, 67] on button "Add Item" at bounding box center [593, 66] width 28 height 13
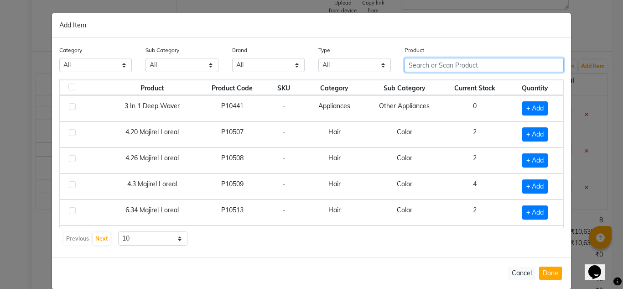
click at [462, 62] on input "text" at bounding box center [483, 65] width 159 height 14
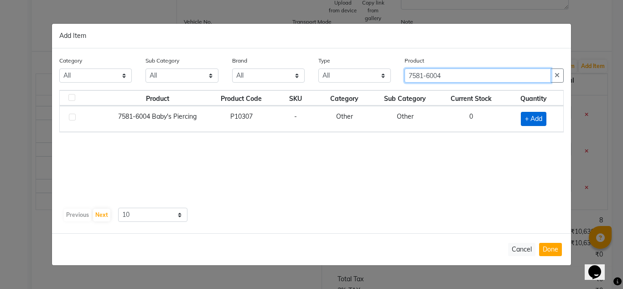
type input "7581-6004"
click at [528, 120] on span "+ Add" at bounding box center [534, 119] width 26 height 14
checkbox input "true"
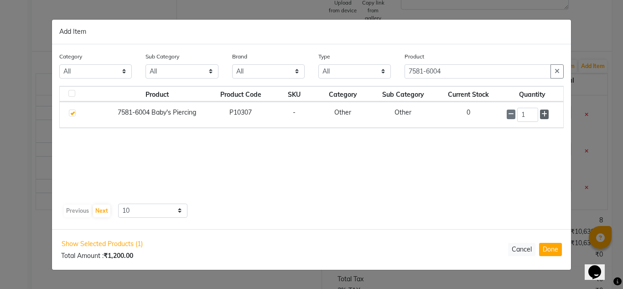
click at [544, 116] on icon at bounding box center [544, 114] width 6 height 6
type input "2"
click at [550, 248] on button "Done" at bounding box center [550, 249] width 23 height 13
select select "4082"
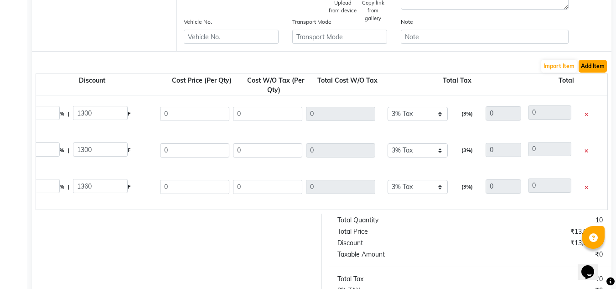
click at [590, 64] on button "Add Item" at bounding box center [593, 66] width 28 height 13
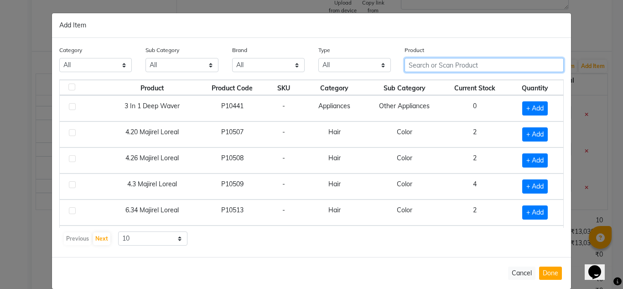
click at [511, 69] on input "text" at bounding box center [483, 65] width 159 height 14
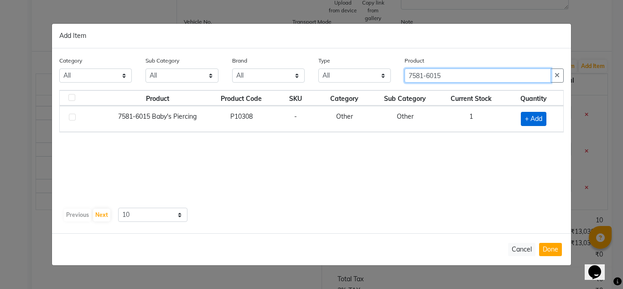
type input "7581-6015"
click at [533, 117] on span "+ Add" at bounding box center [534, 119] width 26 height 14
checkbox input "true"
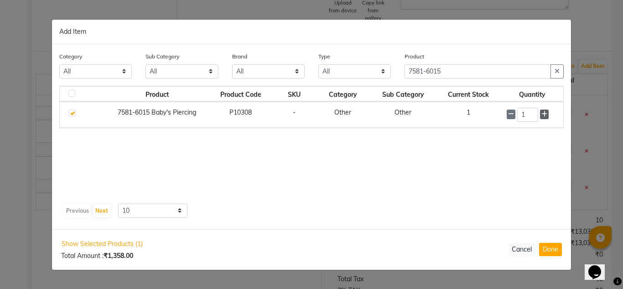
click at [548, 116] on span at bounding box center [544, 114] width 9 height 10
type input "2"
click at [545, 249] on button "Done" at bounding box center [550, 249] width 23 height 13
select select "4082"
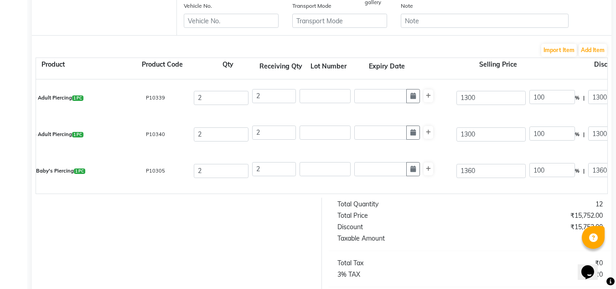
scroll to position [0, 57]
drag, startPoint x: 480, startPoint y: 100, endPoint x: 443, endPoint y: 86, distance: 39.8
click at [443, 86] on div "7512-2300 Adult Piercing 1 PC P10339 2 2 1300 100 % | 1300 F 0 0 0 None 3% Tax …" at bounding box center [551, 97] width 1156 height 36
type input "9"
type input "14444.44"
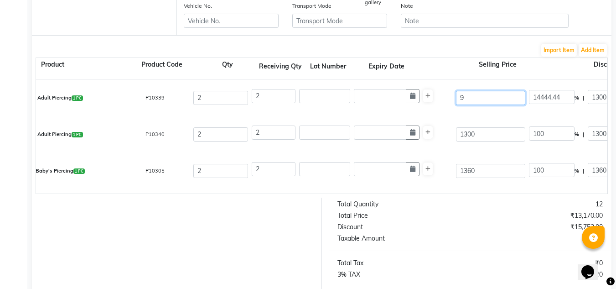
type input "97"
type input "1340.21"
type input "972"
type input "133.74"
type input "972"
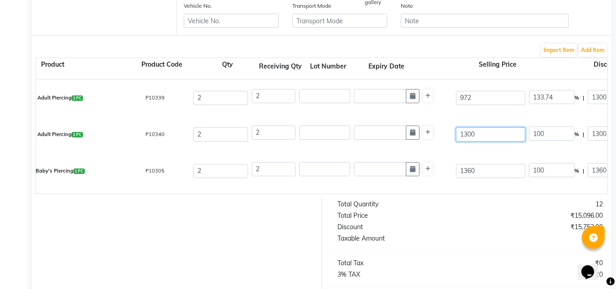
type input "100"
type input "972"
drag, startPoint x: 486, startPoint y: 132, endPoint x: 453, endPoint y: 131, distance: 32.4
click at [453, 131] on div "7512-2374 Adult Piercing 1 PC P10340 2 2 1300 100 % | 1300 F 0 0 0 None 3% Tax …" at bounding box center [551, 134] width 1156 height 36
type input "9"
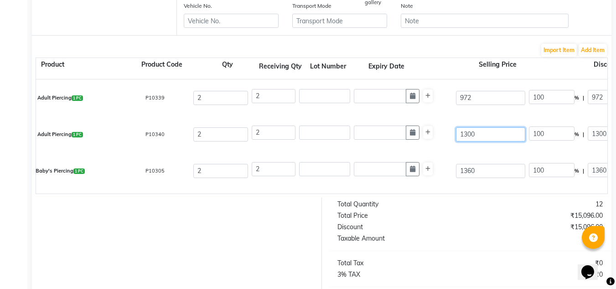
type input "14444.44"
type input "97"
type input "1340.21"
type input "971"
type input "133.88"
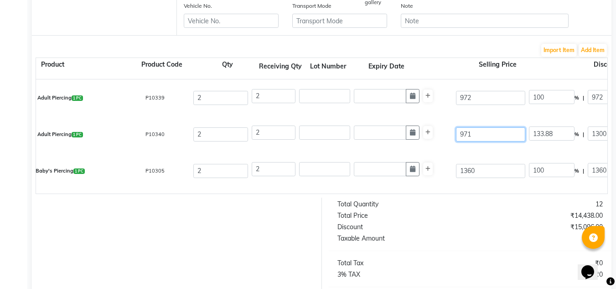
type input "971"
type input "100"
type input "971"
click at [486, 166] on input "1360" at bounding box center [490, 171] width 69 height 14
type input "136"
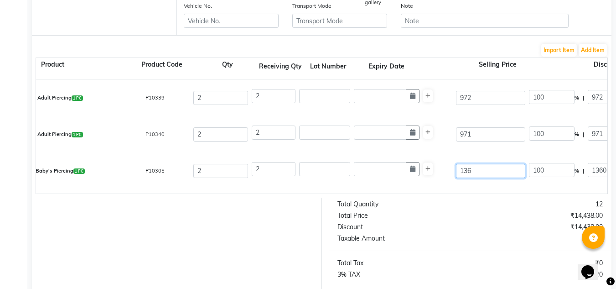
type input "1000"
type input "13"
type input "10461.54"
type input "135"
type input "1007.41"
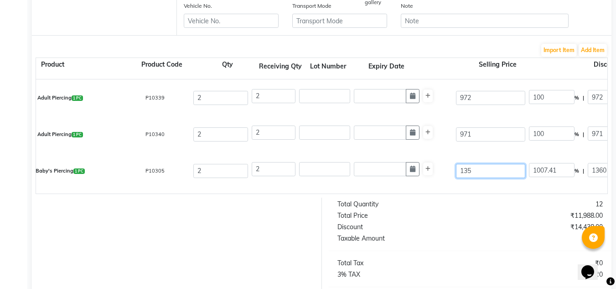
type input "1358"
type input "100.15"
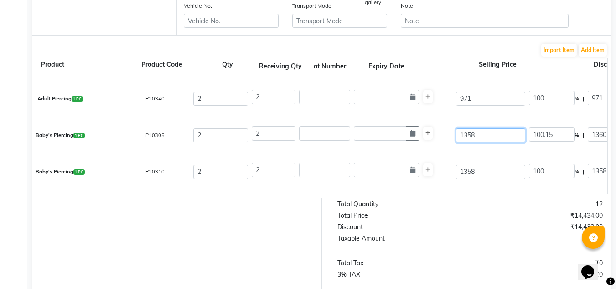
scroll to position [40, 0]
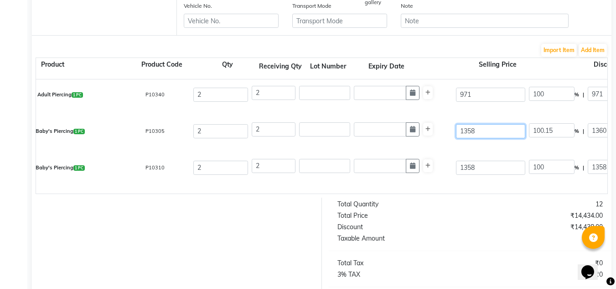
type input "1358"
type input "100"
type input "1358"
click at [486, 166] on input "1358" at bounding box center [490, 168] width 69 height 14
type input "135"
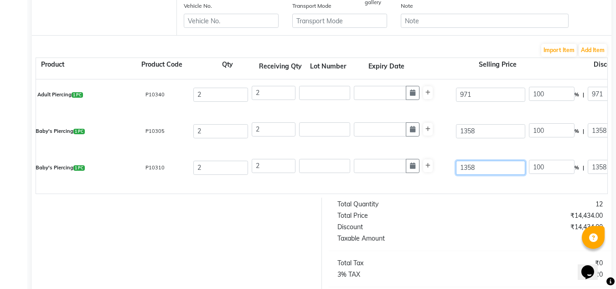
type input "1005.93"
type input "13"
type input "10446.15"
type input "136"
type input "998.53"
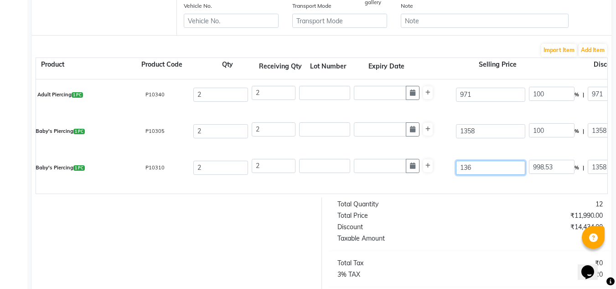
type input "1360"
type input "99.85"
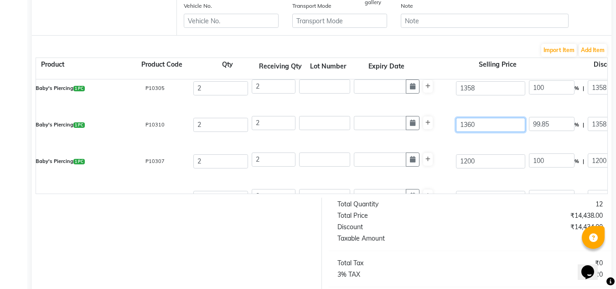
scroll to position [84, 0]
type input "1360"
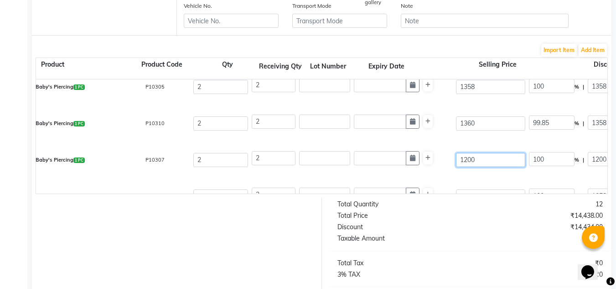
type input "100"
type input "1360"
click at [483, 159] on input "1200" at bounding box center [490, 160] width 69 height 14
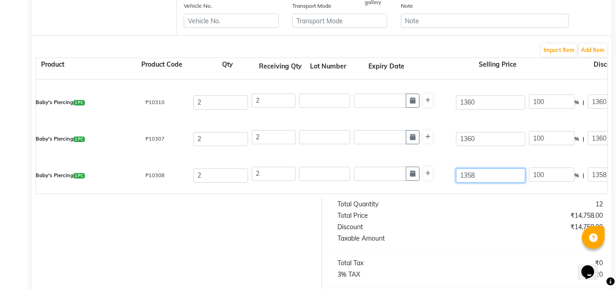
click at [485, 178] on input "1358" at bounding box center [490, 175] width 69 height 14
click at [516, 186] on div "7581-6015 Baby's Piercing 1 PC P10308 2 2 1358 100 % | 1358 F 0 0 0 None 3% Tax…" at bounding box center [551, 175] width 1156 height 36
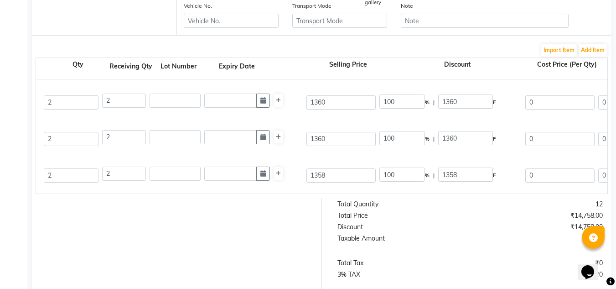
scroll to position [0, 201]
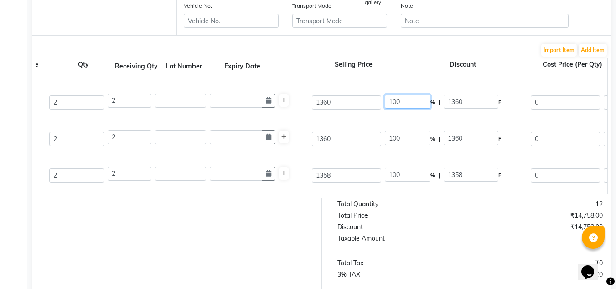
click at [401, 106] on input "100" at bounding box center [408, 101] width 46 height 14
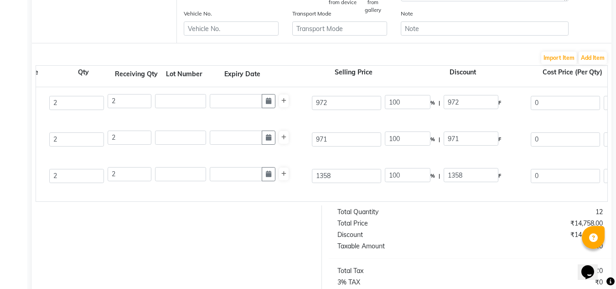
scroll to position [0, 0]
drag, startPoint x: 409, startPoint y: 99, endPoint x: 393, endPoint y: 101, distance: 17.0
click at [393, 101] on input "100" at bounding box center [408, 105] width 46 height 14
drag, startPoint x: 404, startPoint y: 137, endPoint x: 364, endPoint y: 138, distance: 40.1
click at [364, 138] on div "7512-2374 Adult Piercing 1 PC P10340 2 2 971 100 % | 971 F 0 0 0 None 3% Tax 5%…" at bounding box center [407, 142] width 1156 height 36
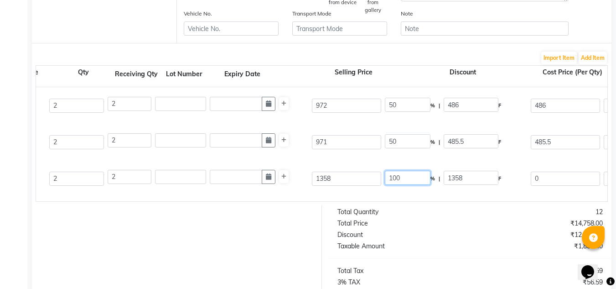
drag, startPoint x: 404, startPoint y: 179, endPoint x: 363, endPoint y: 174, distance: 40.9
click at [363, 174] on div "7581-0204 Baby's Piercing 1 PC P10305 2 2 1358 100 % | 1358 F 0 0 0 None 3% Tax…" at bounding box center [407, 178] width 1156 height 36
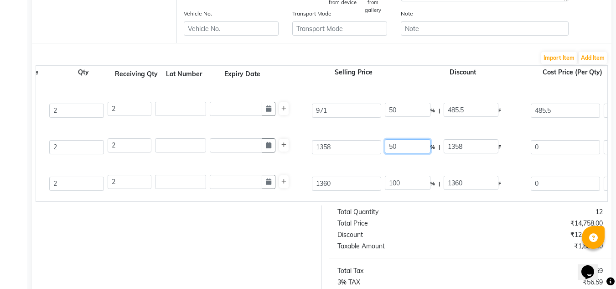
scroll to position [32, 0]
drag, startPoint x: 414, startPoint y: 183, endPoint x: 379, endPoint y: 175, distance: 36.4
click at [379, 175] on div "7581-0300 Baby's Piercing 1 PC P10310 2 2 1360 100 % | 1360 F 0 0 0 None 3% Tax…" at bounding box center [407, 183] width 1156 height 36
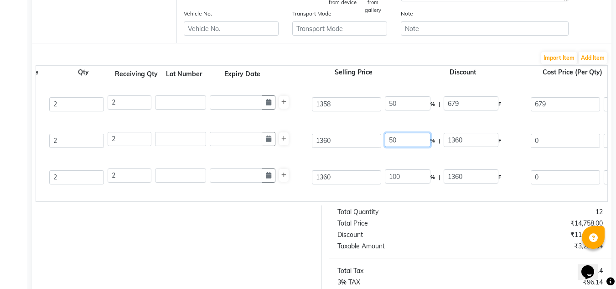
scroll to position [77, 0]
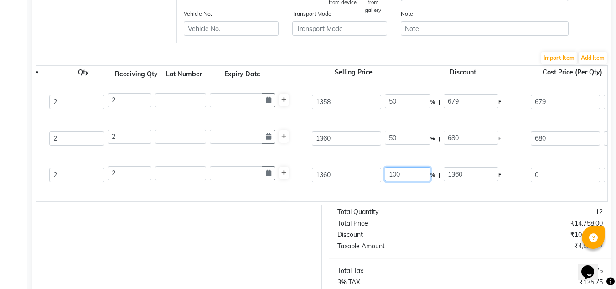
drag, startPoint x: 409, startPoint y: 174, endPoint x: 384, endPoint y: 174, distance: 24.2
click at [384, 174] on div "100 % | 1360 F" at bounding box center [456, 174] width 146 height 19
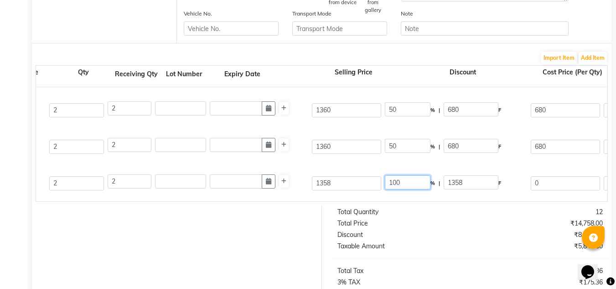
drag, startPoint x: 407, startPoint y: 186, endPoint x: 375, endPoint y: 181, distance: 32.9
click at [375, 181] on div "7581-6015 Baby's Piercing 1 PC P10308 2 2 1358 100 % | 1358 F 0 0 0 None 3% Tax…" at bounding box center [407, 183] width 1156 height 36
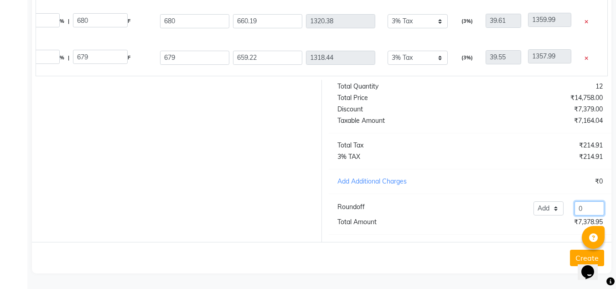
drag, startPoint x: 587, startPoint y: 213, endPoint x: 581, endPoint y: 207, distance: 8.4
click at [581, 207] on input "0" at bounding box center [590, 208] width 30 height 14
click at [507, 225] on div "₹7,600.00" at bounding box center [540, 222] width 140 height 10
click at [575, 258] on button "Create" at bounding box center [587, 257] width 34 height 16
